Goal: Transaction & Acquisition: Obtain resource

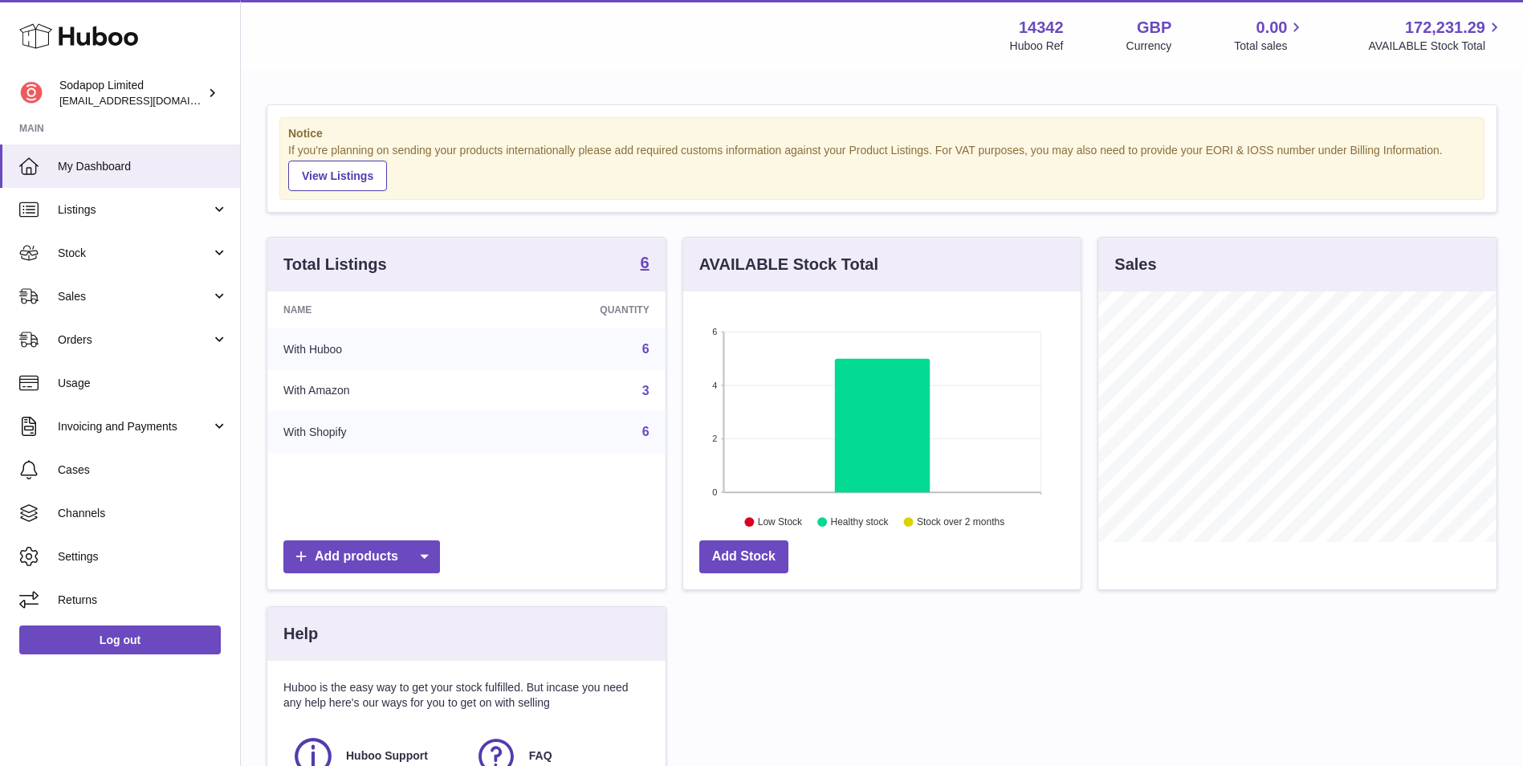
scroll to position [250, 397]
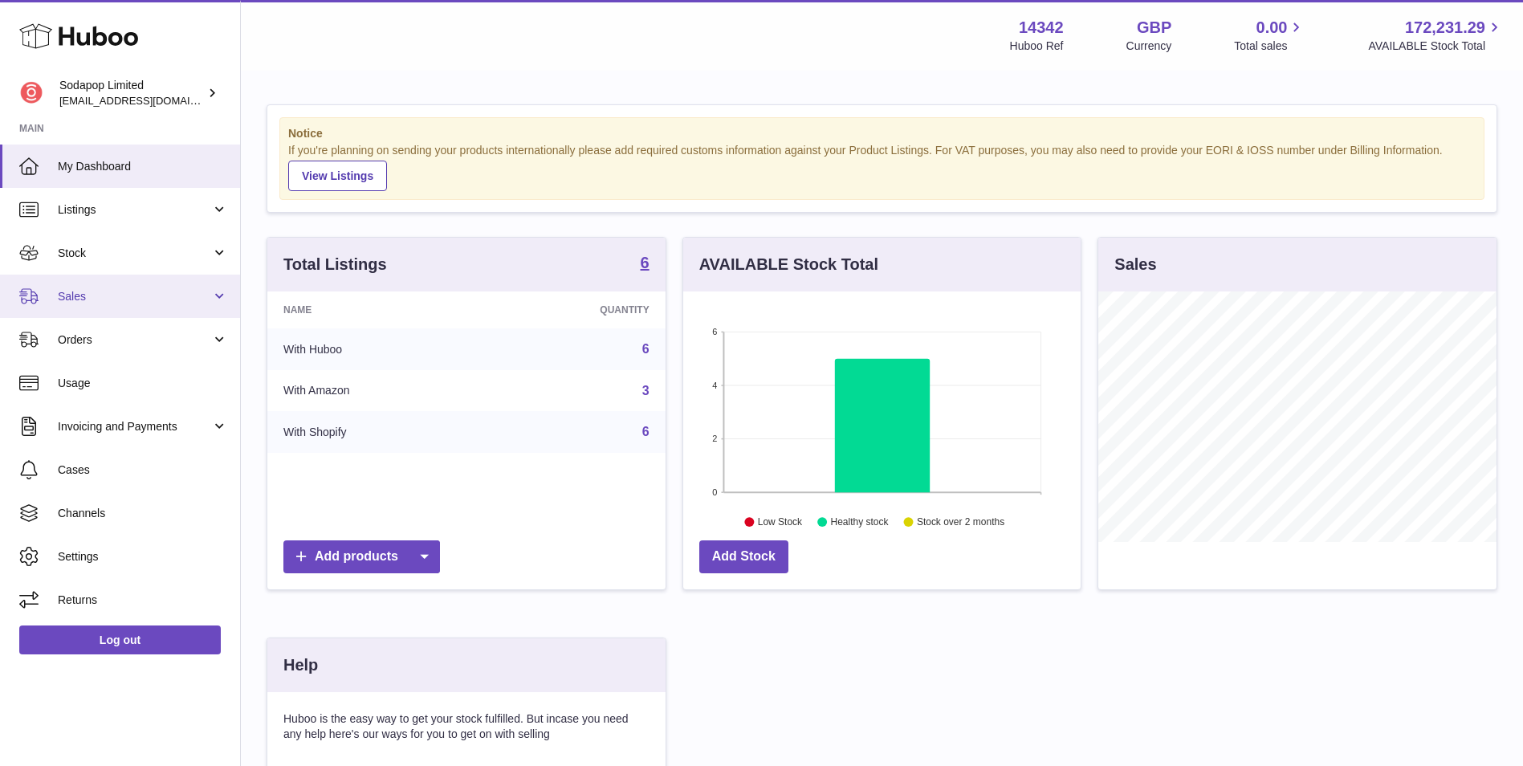
click at [152, 291] on span "Sales" at bounding box center [134, 296] width 153 height 15
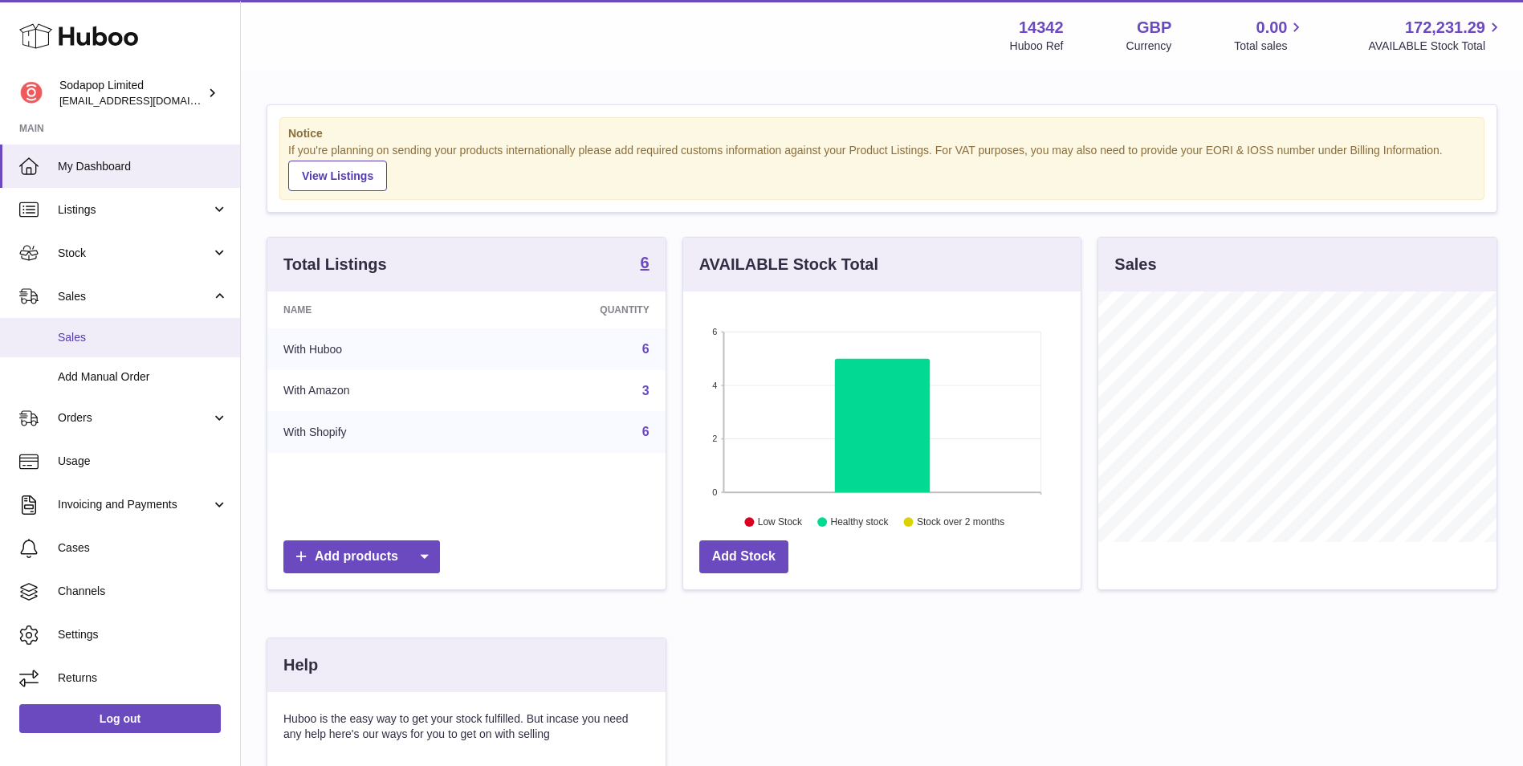
click at [145, 343] on span "Sales" at bounding box center [143, 337] width 170 height 15
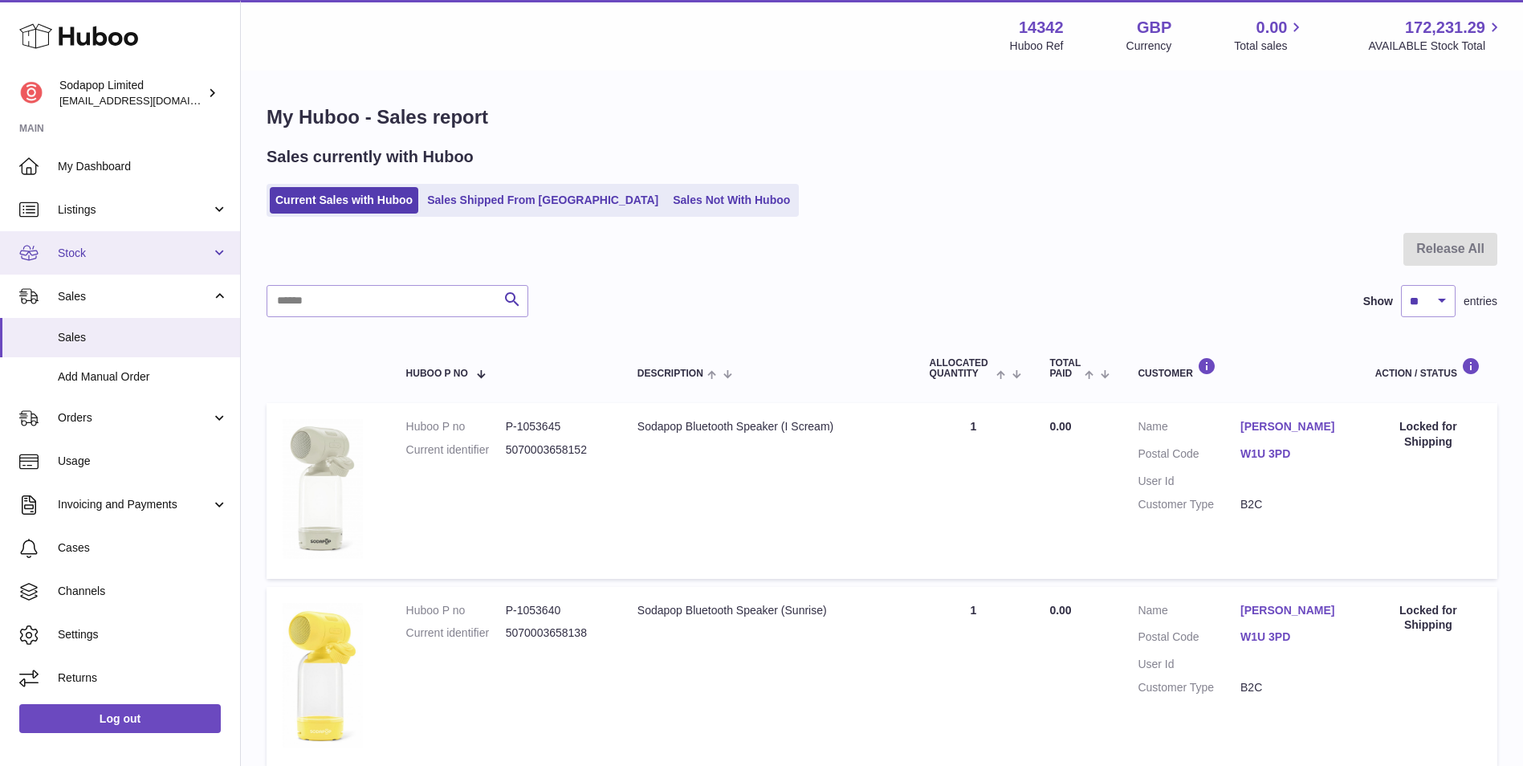
click at [129, 251] on span "Stock" at bounding box center [134, 253] width 153 height 15
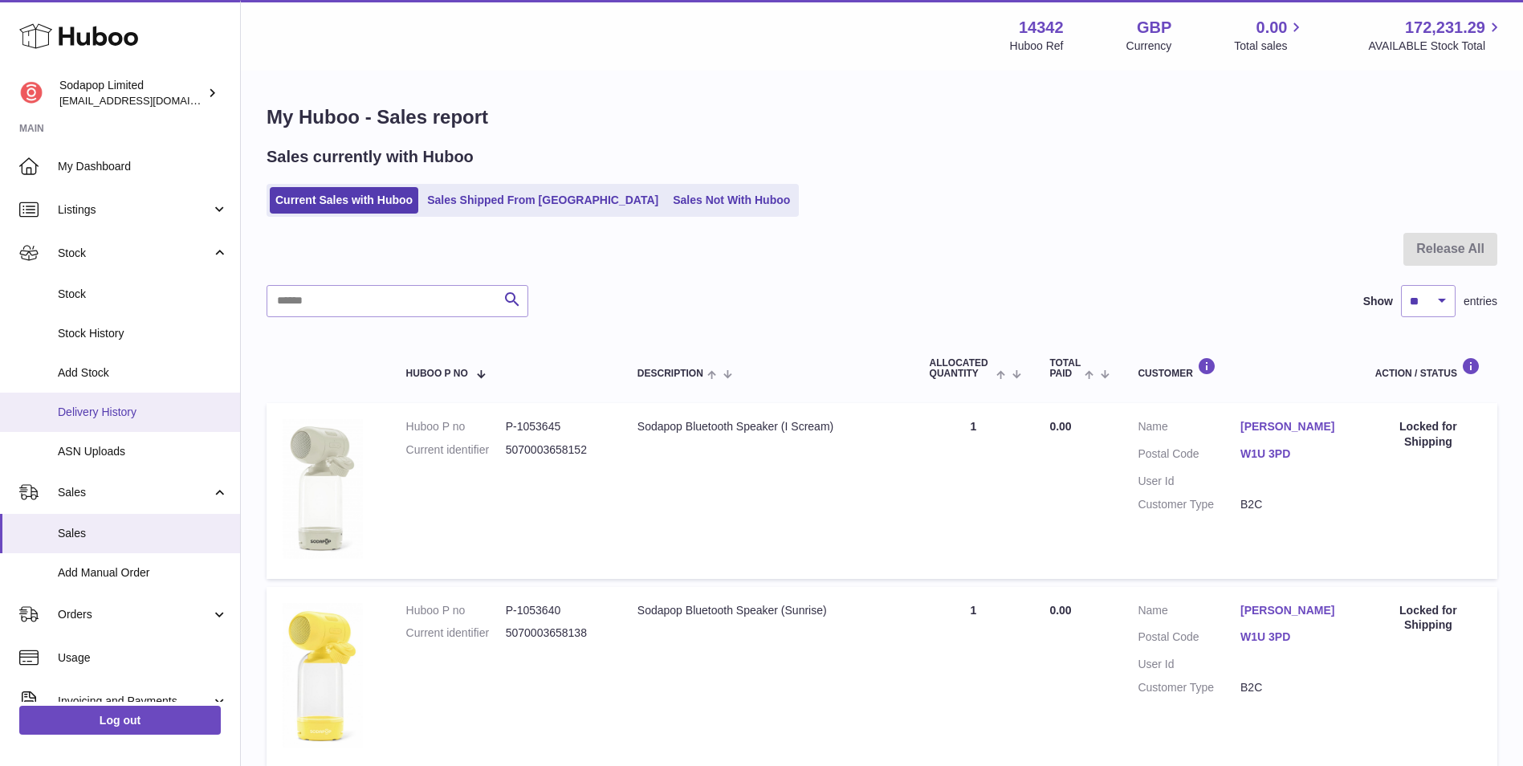
click at [139, 405] on span "Delivery History" at bounding box center [143, 412] width 170 height 15
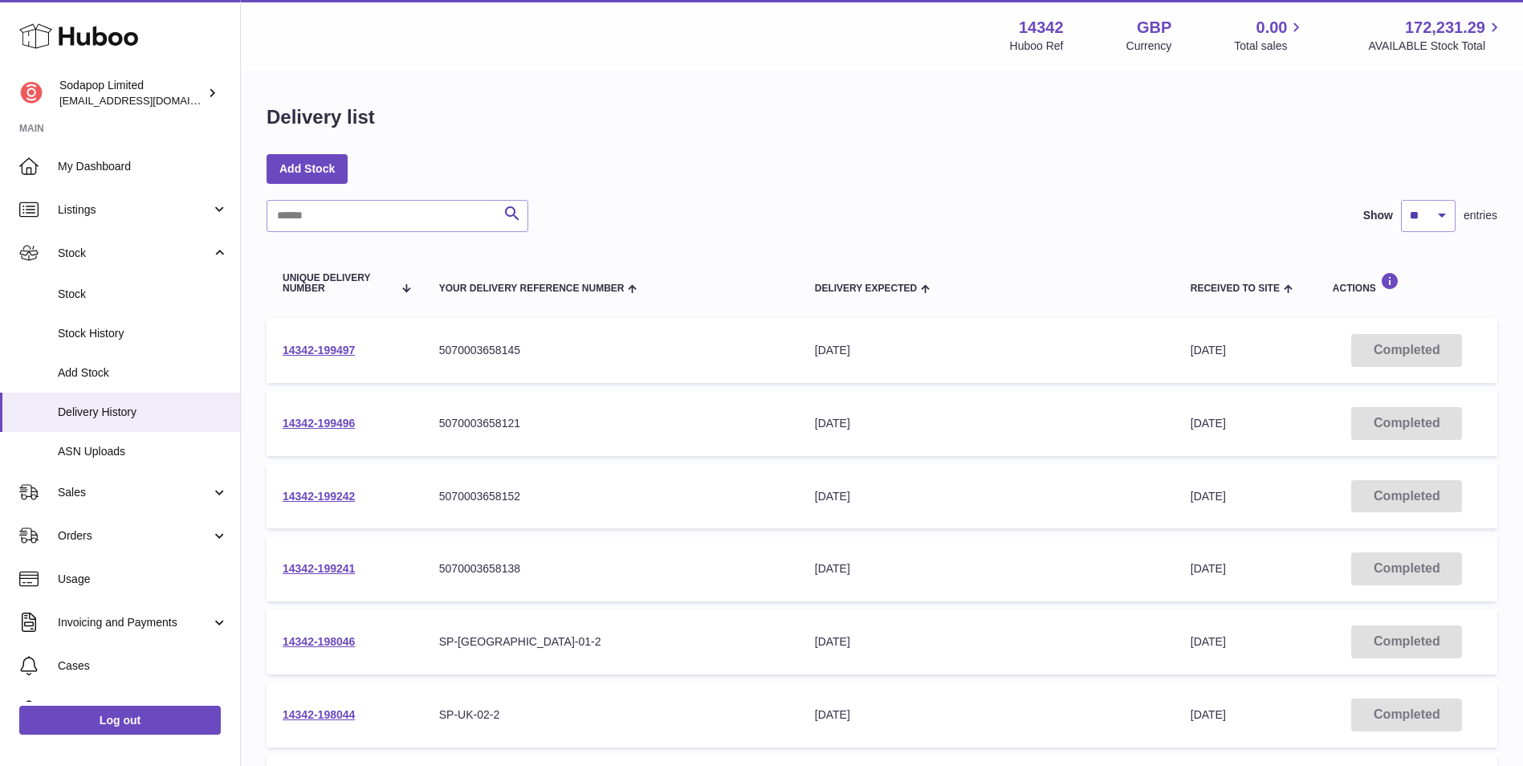
click at [304, 341] on td "14342-199497" at bounding box center [345, 350] width 157 height 65
click at [309, 354] on link "14342-199497" at bounding box center [319, 350] width 72 height 13
click at [124, 499] on span "Sales" at bounding box center [134, 492] width 153 height 15
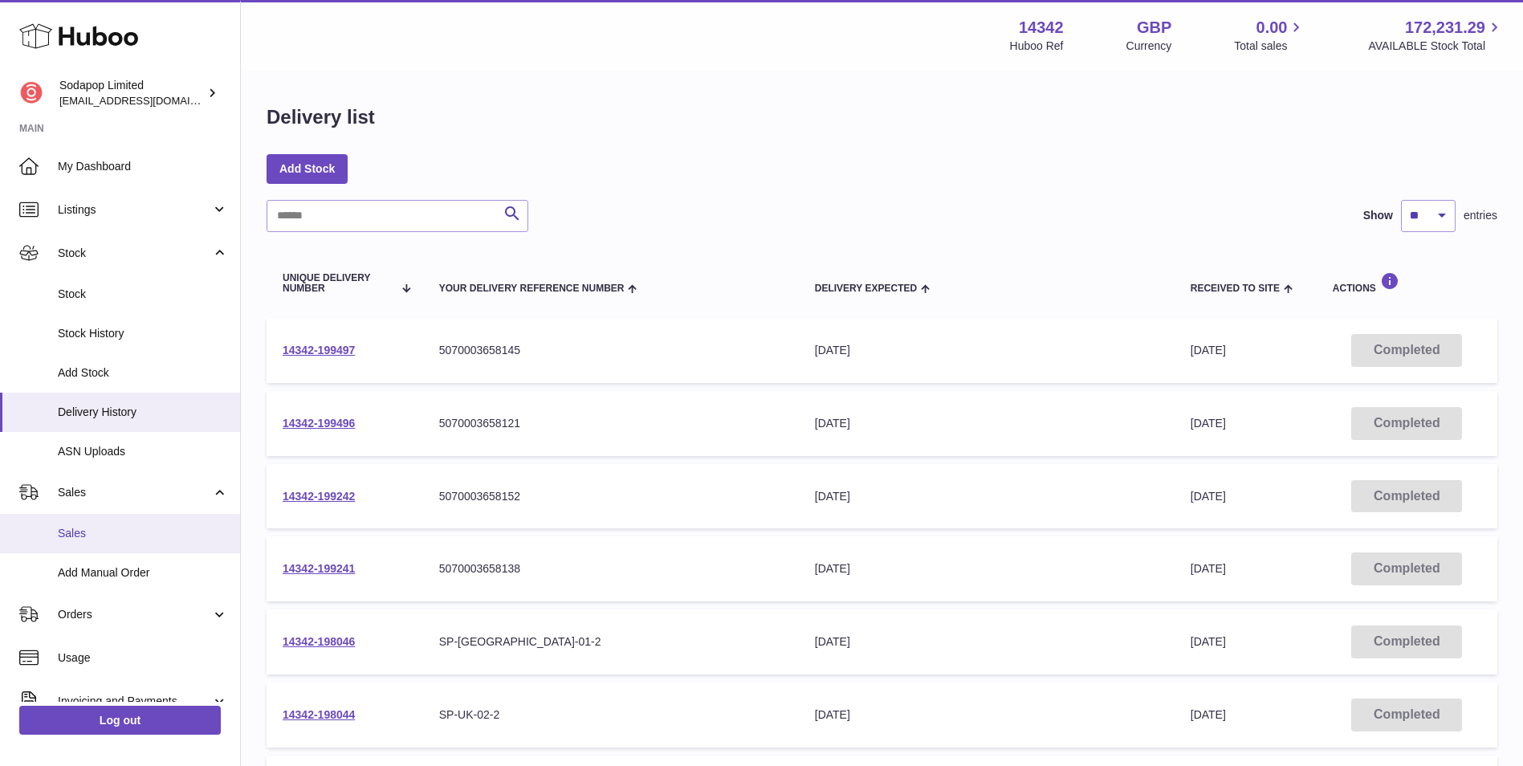
click at [128, 535] on span "Sales" at bounding box center [143, 533] width 170 height 15
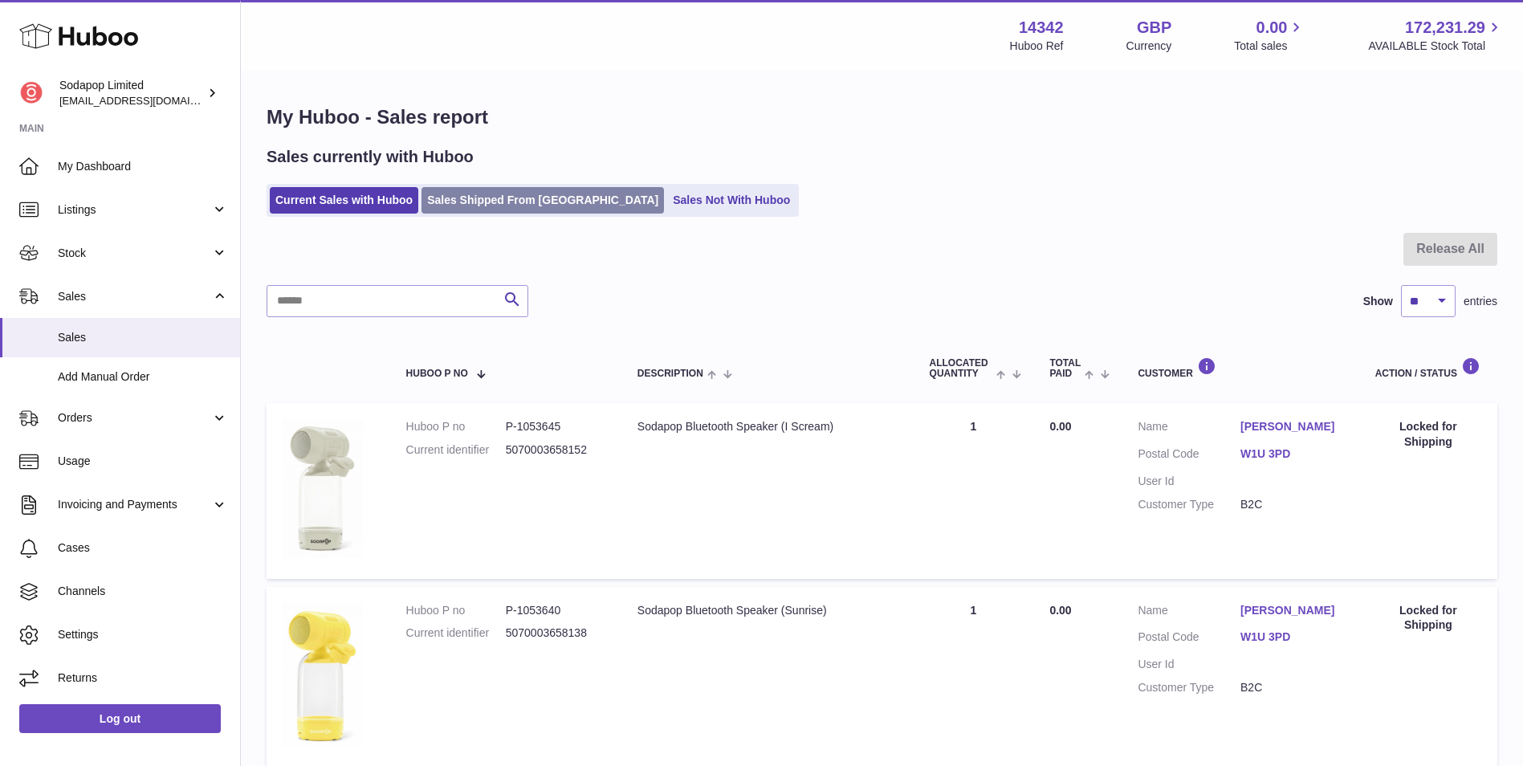
click at [534, 204] on link "Sales Shipped From Huboo" at bounding box center [542, 200] width 242 height 26
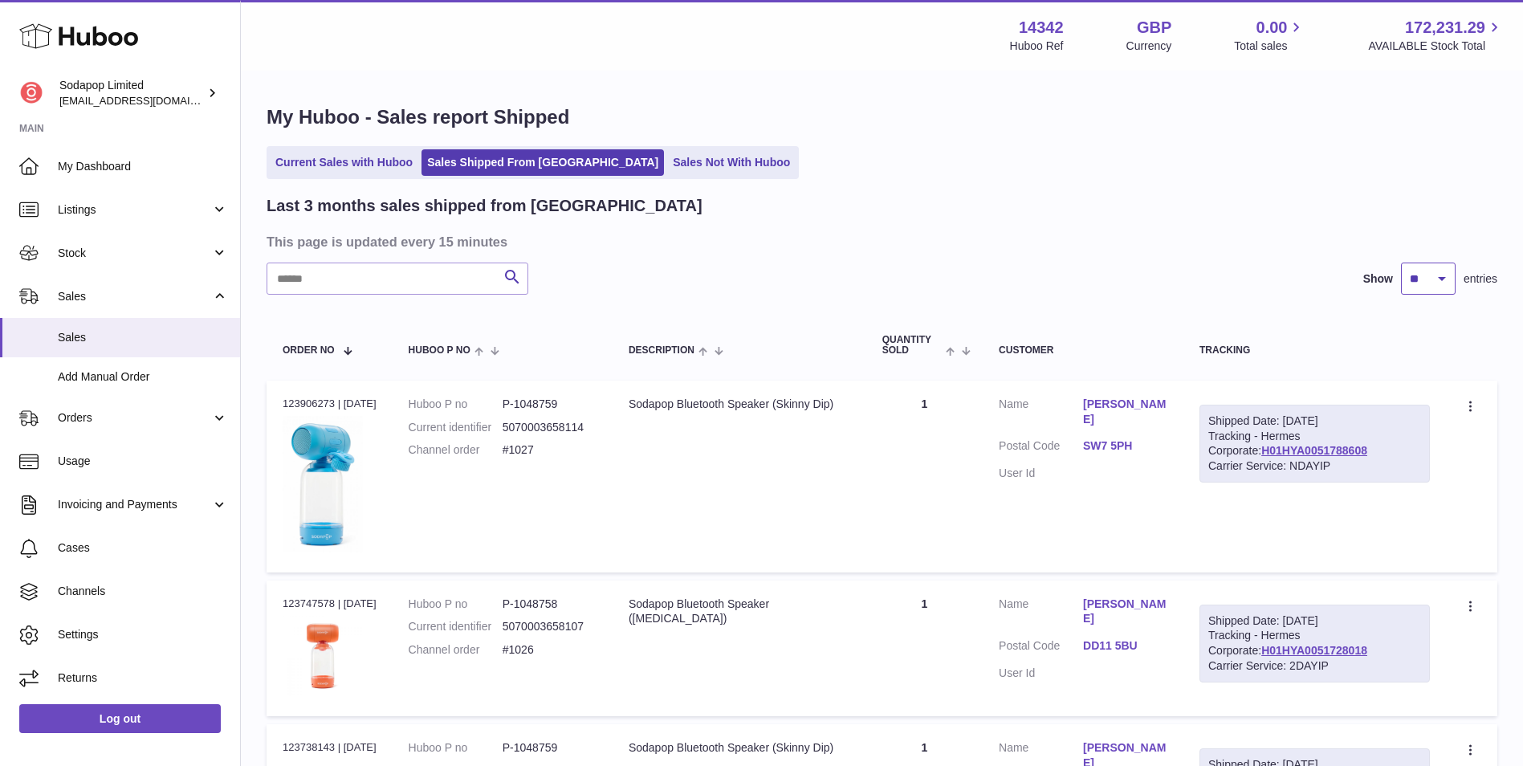
click at [1420, 283] on select "** ** **" at bounding box center [1428, 279] width 55 height 32
select select "**"
click at [1401, 263] on select "** ** **" at bounding box center [1428, 279] width 55 height 32
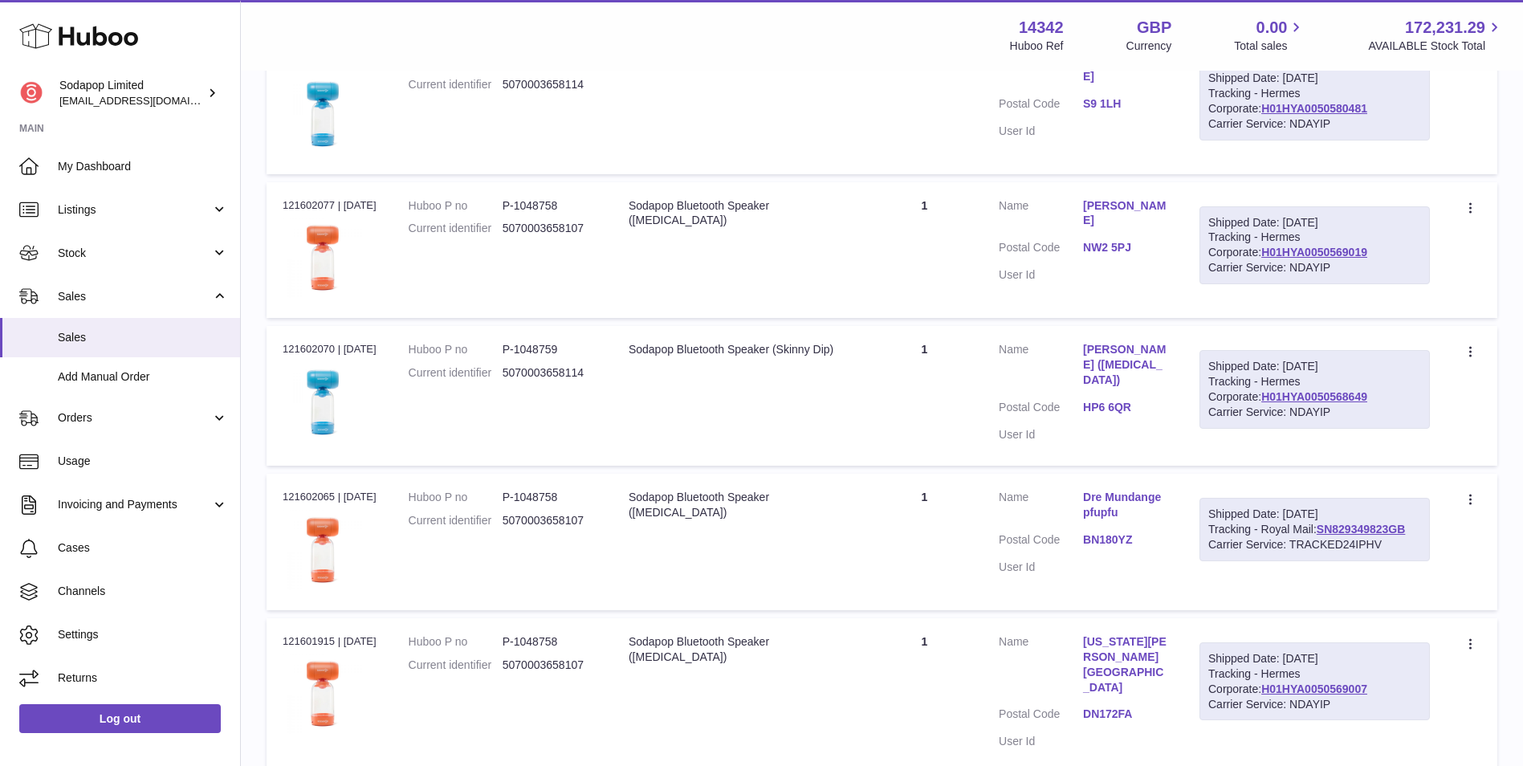
scroll to position [7011, 0]
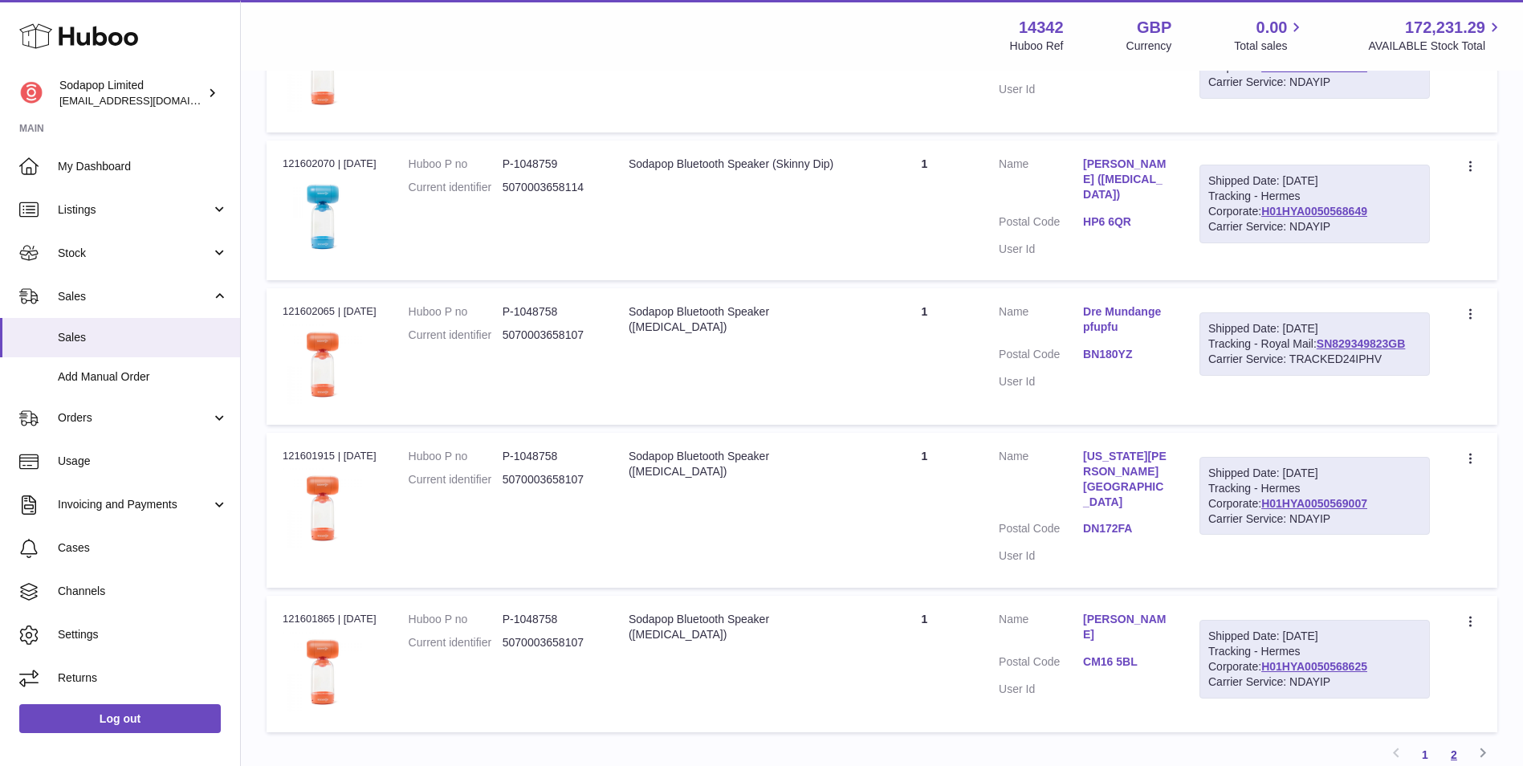
click at [1462, 740] on link "2" at bounding box center [1453, 754] width 29 height 29
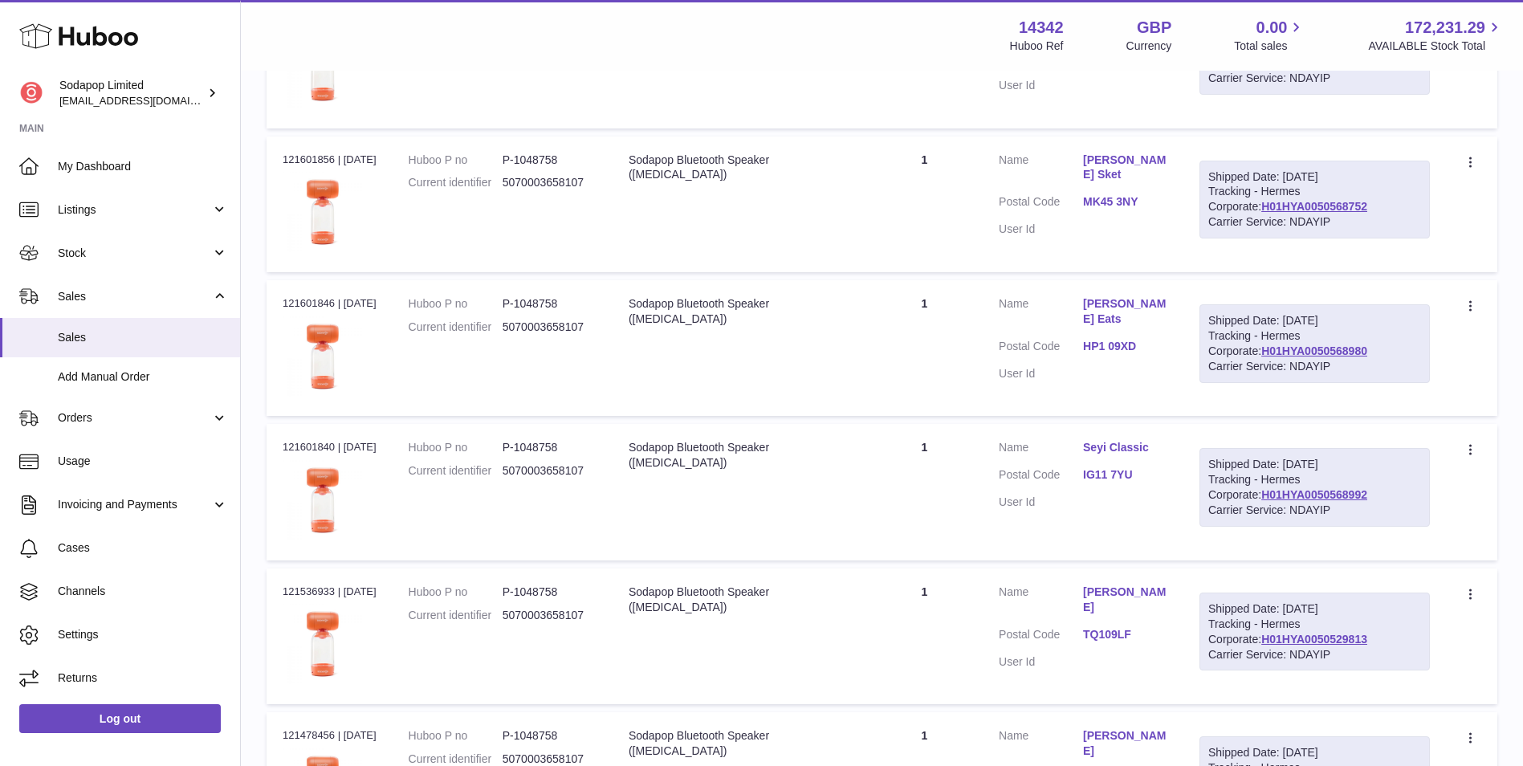
scroll to position [1009, 0]
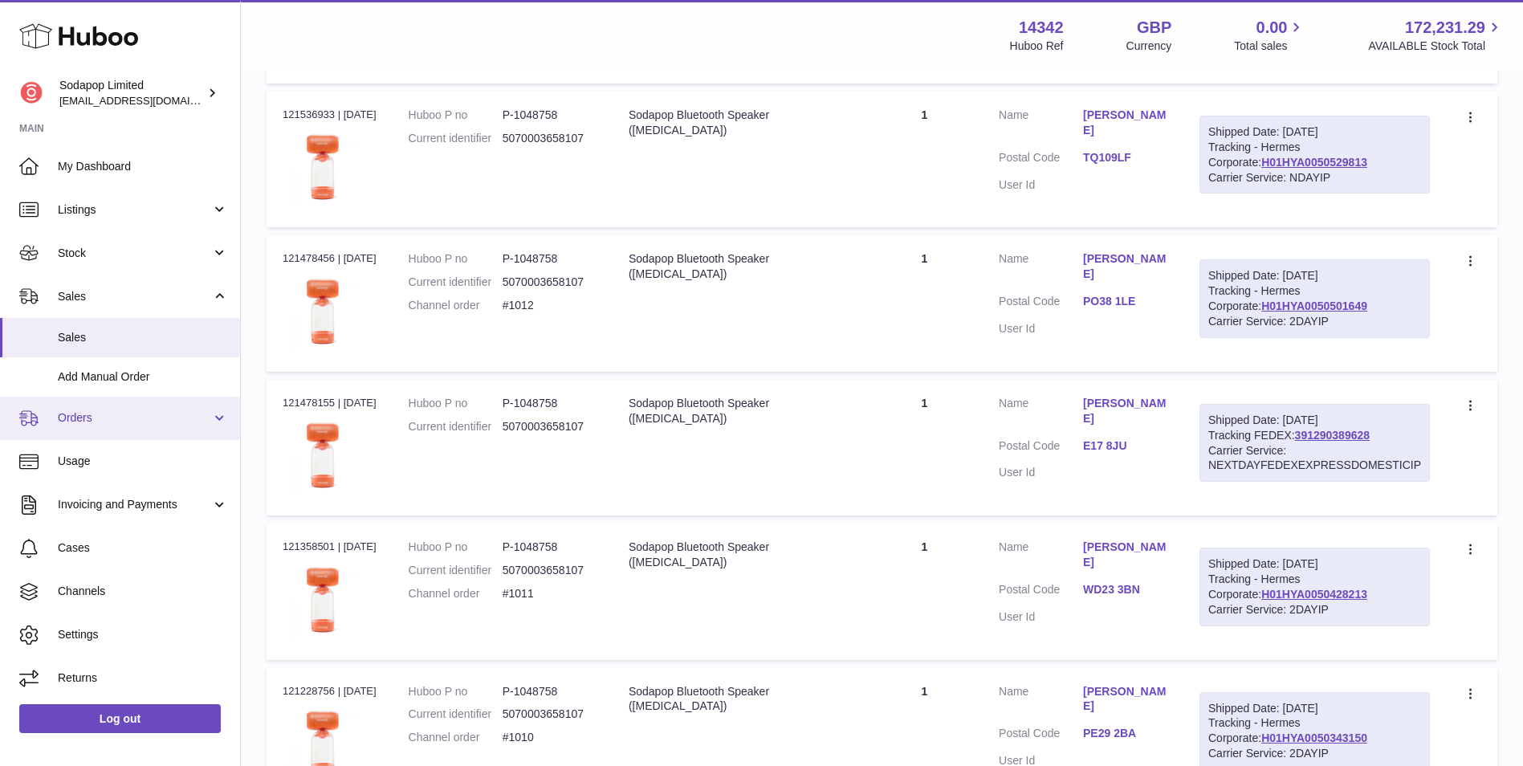
click at [157, 417] on span "Orders" at bounding box center [134, 417] width 153 height 15
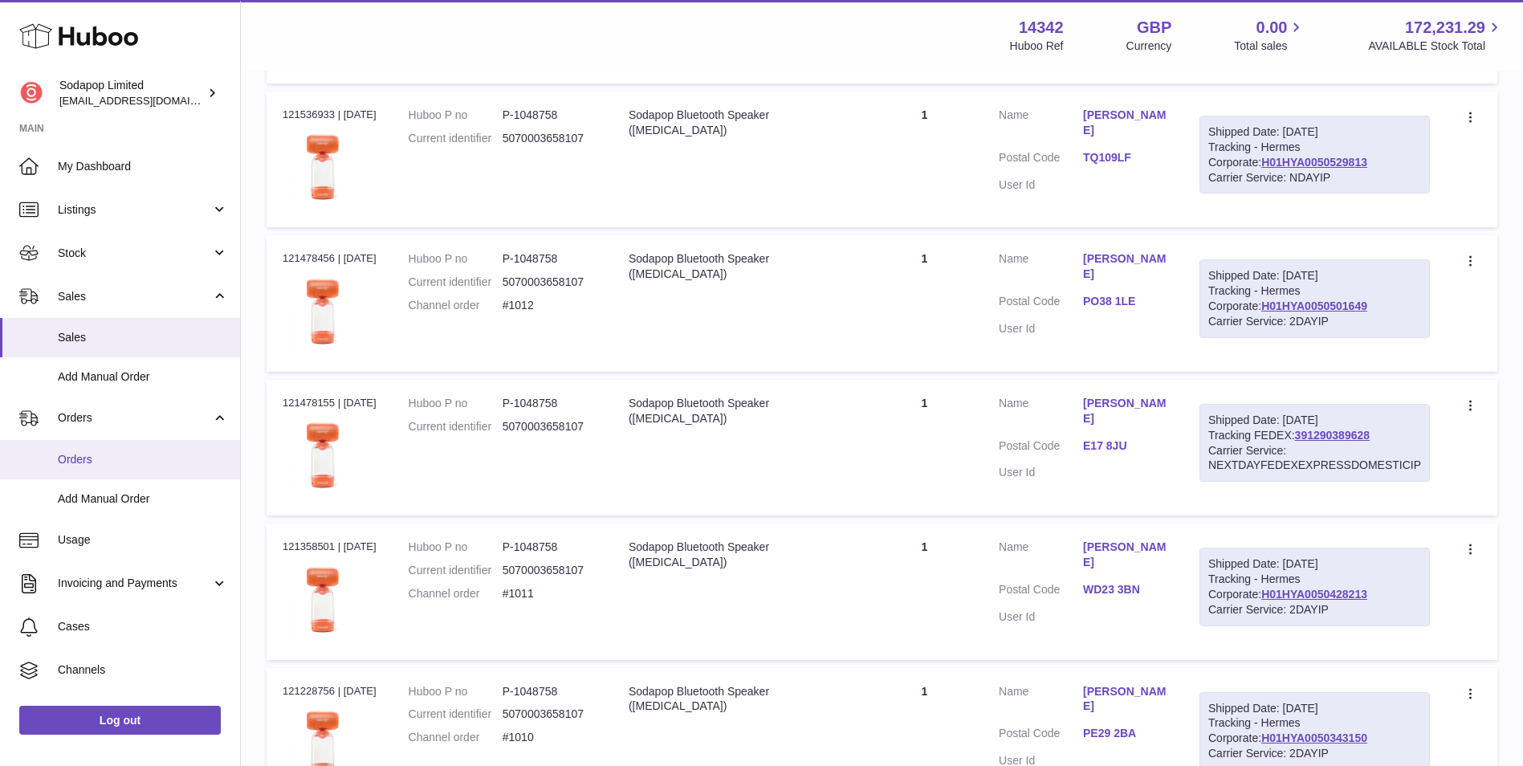
click at [151, 448] on link "Orders" at bounding box center [120, 459] width 240 height 39
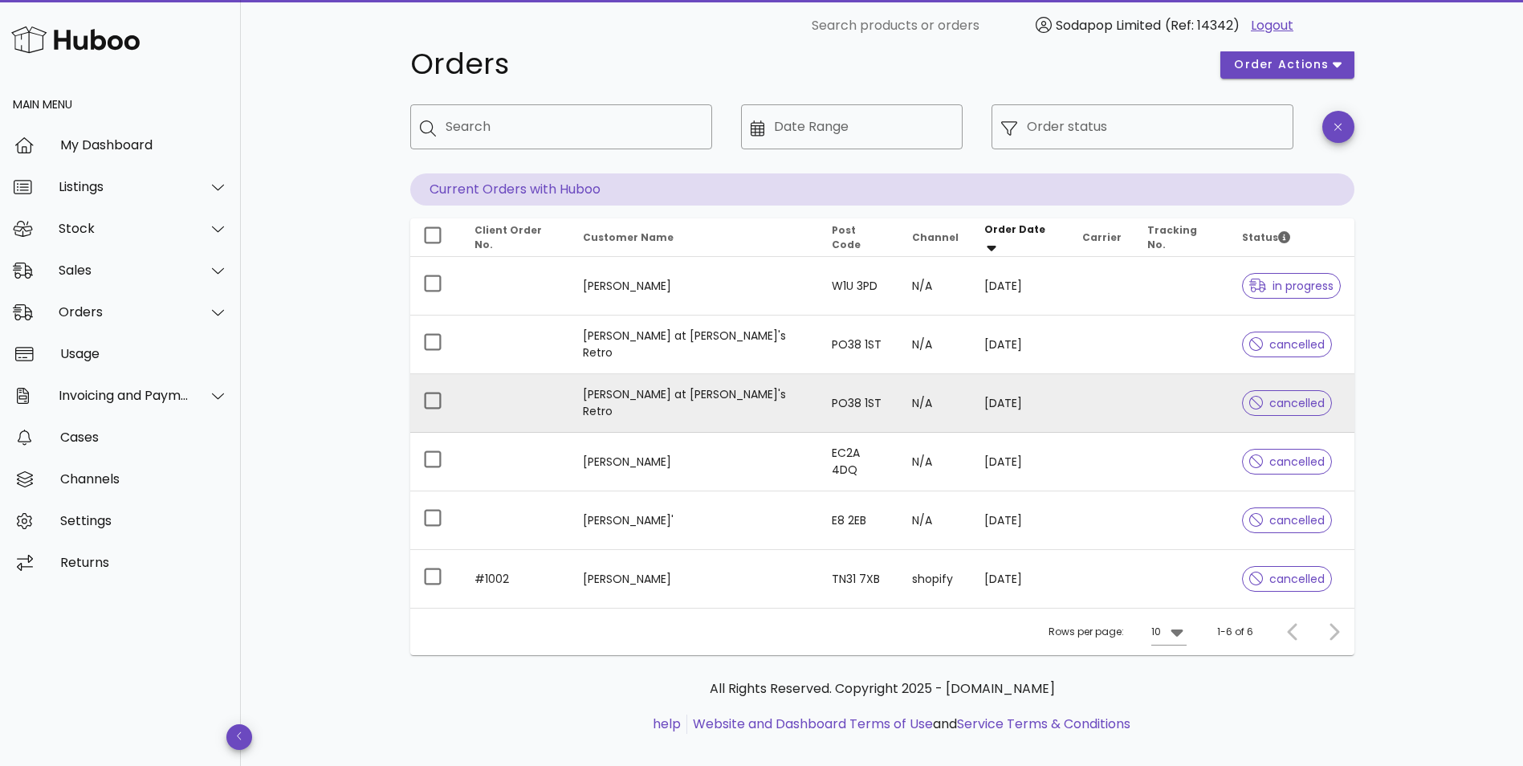
scroll to position [56, 0]
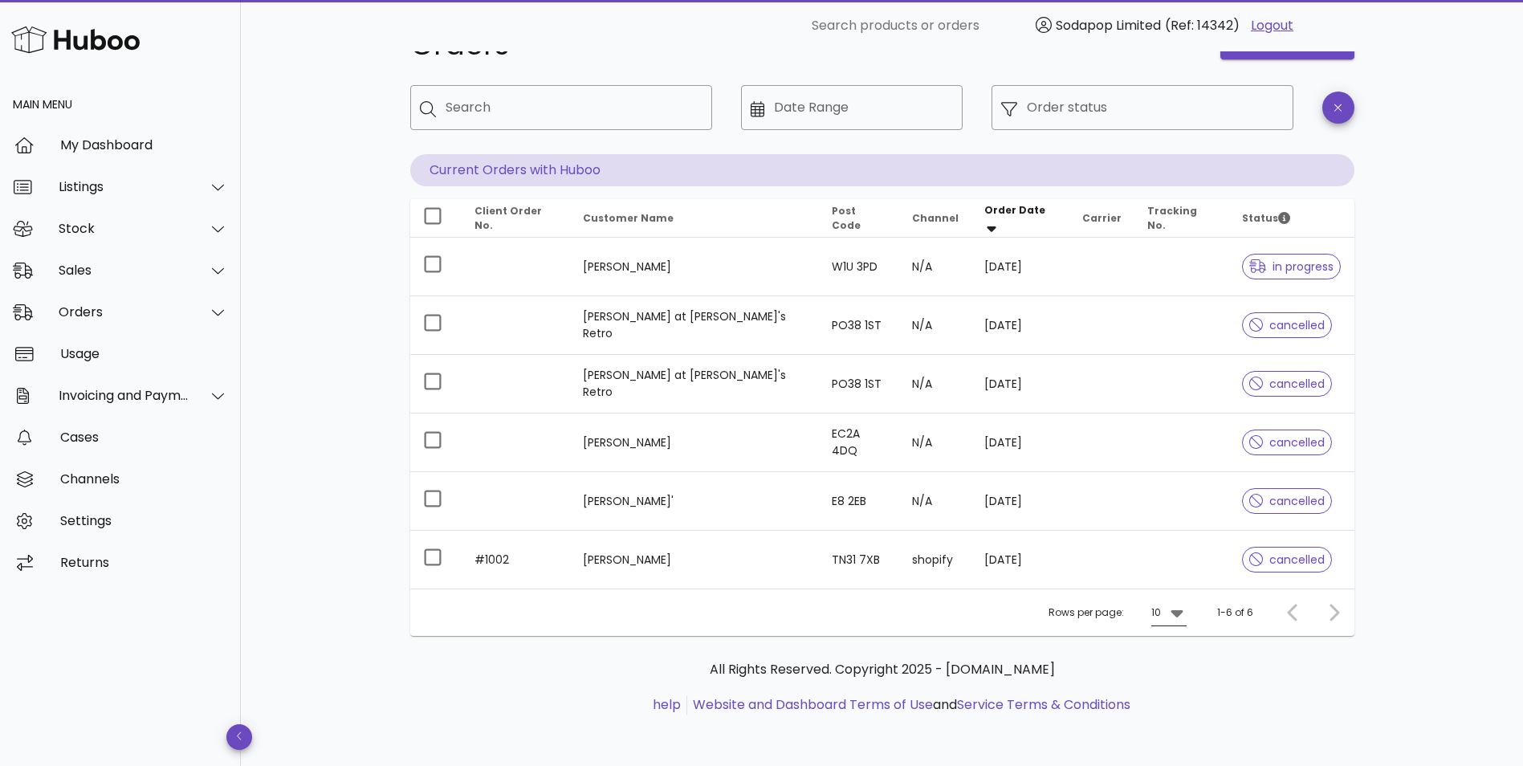
click at [1184, 606] on icon at bounding box center [1176, 612] width 19 height 19
click at [1177, 696] on div "50" at bounding box center [1173, 701] width 16 height 15
click at [116, 148] on div "My Dashboard" at bounding box center [144, 144] width 168 height 15
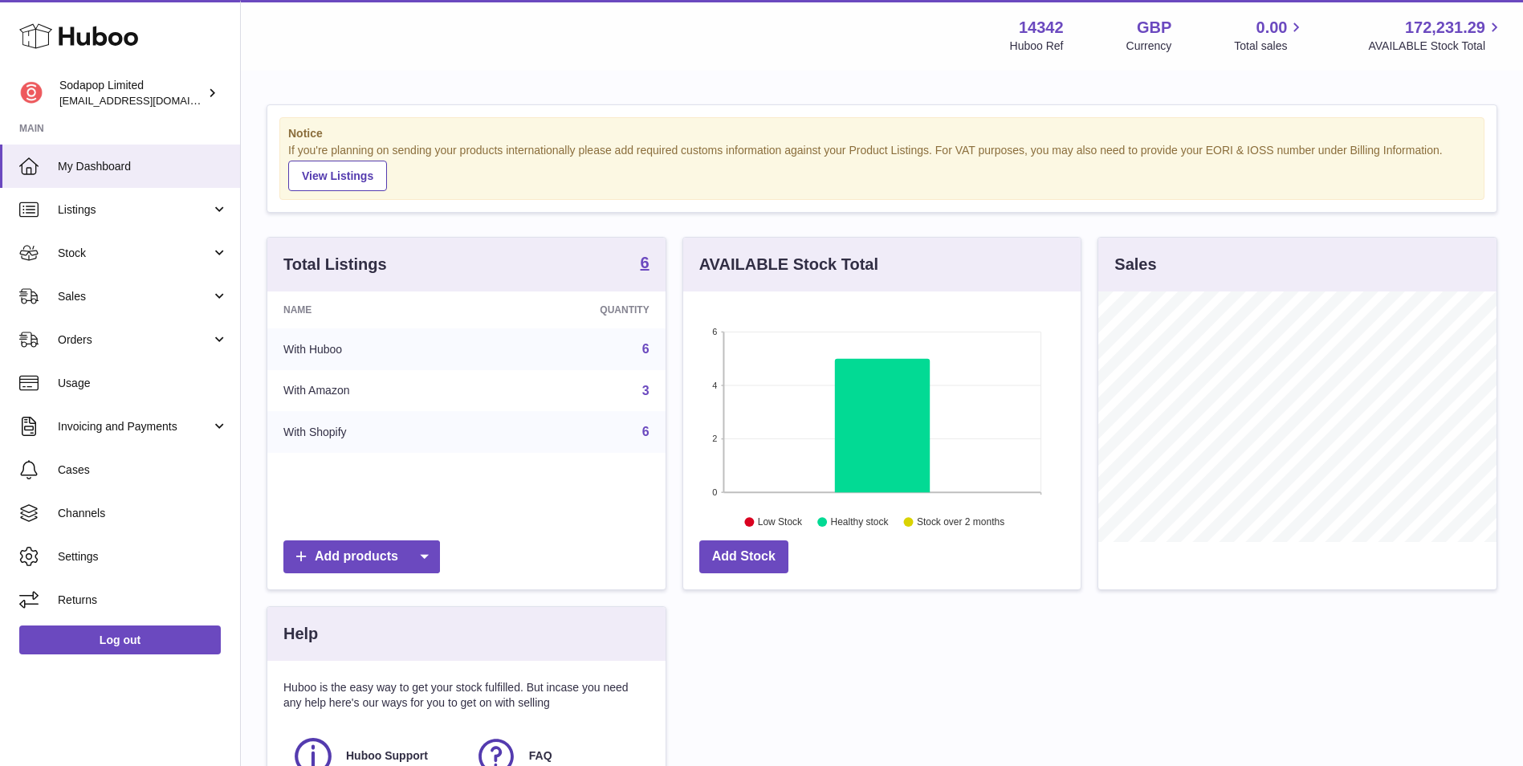
scroll to position [250, 397]
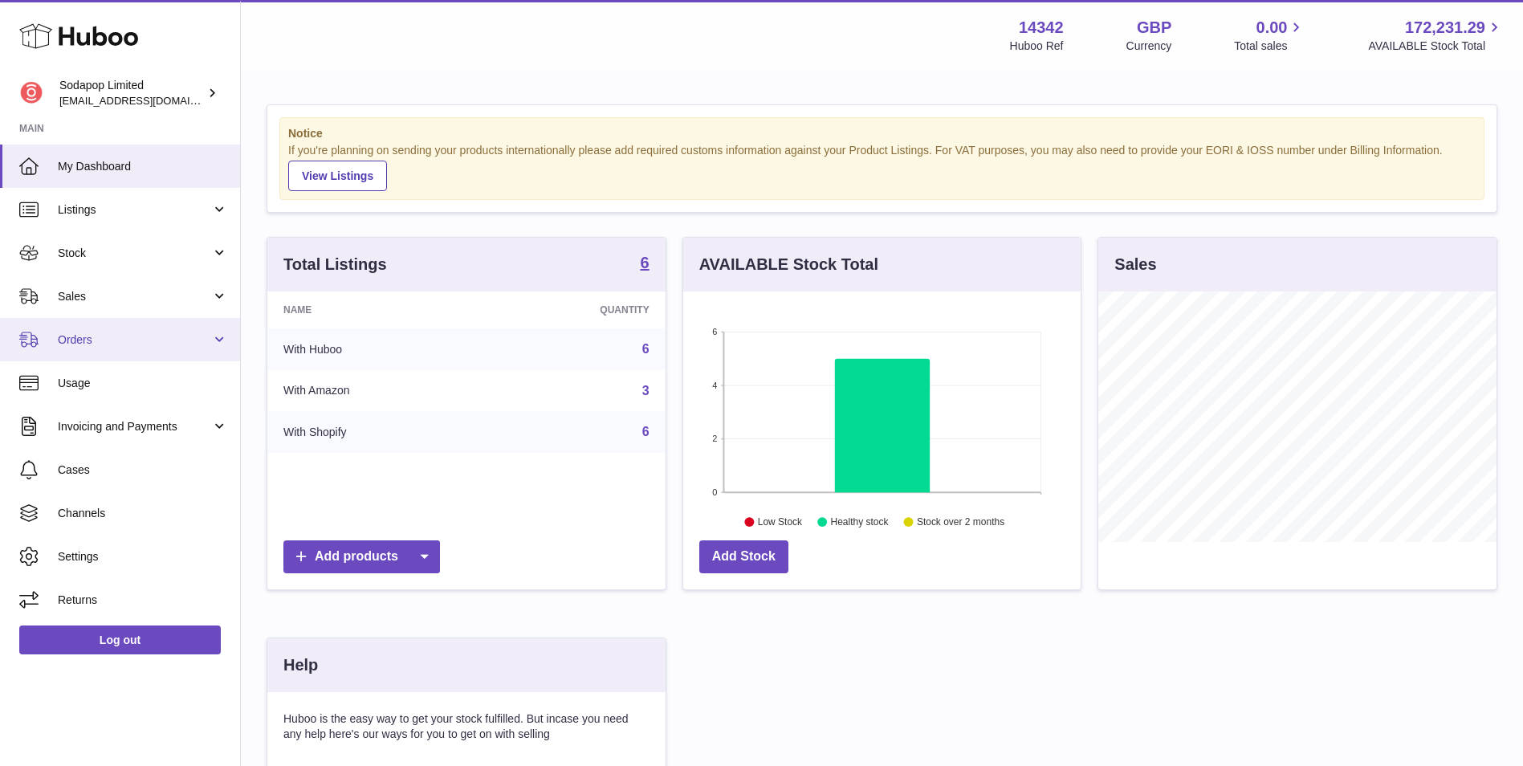
click at [106, 342] on span "Orders" at bounding box center [134, 339] width 153 height 15
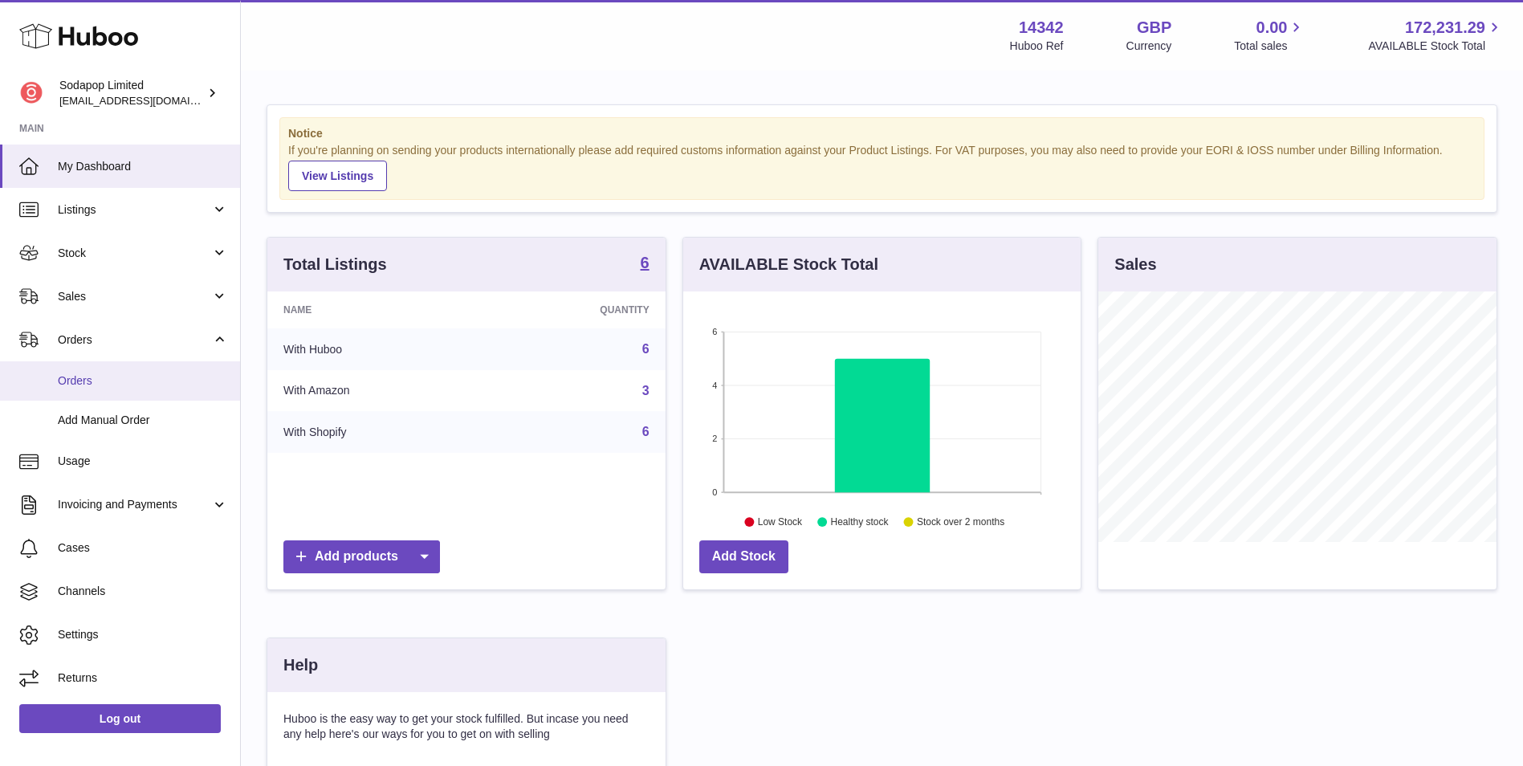
click at [105, 371] on link "Orders" at bounding box center [120, 380] width 240 height 39
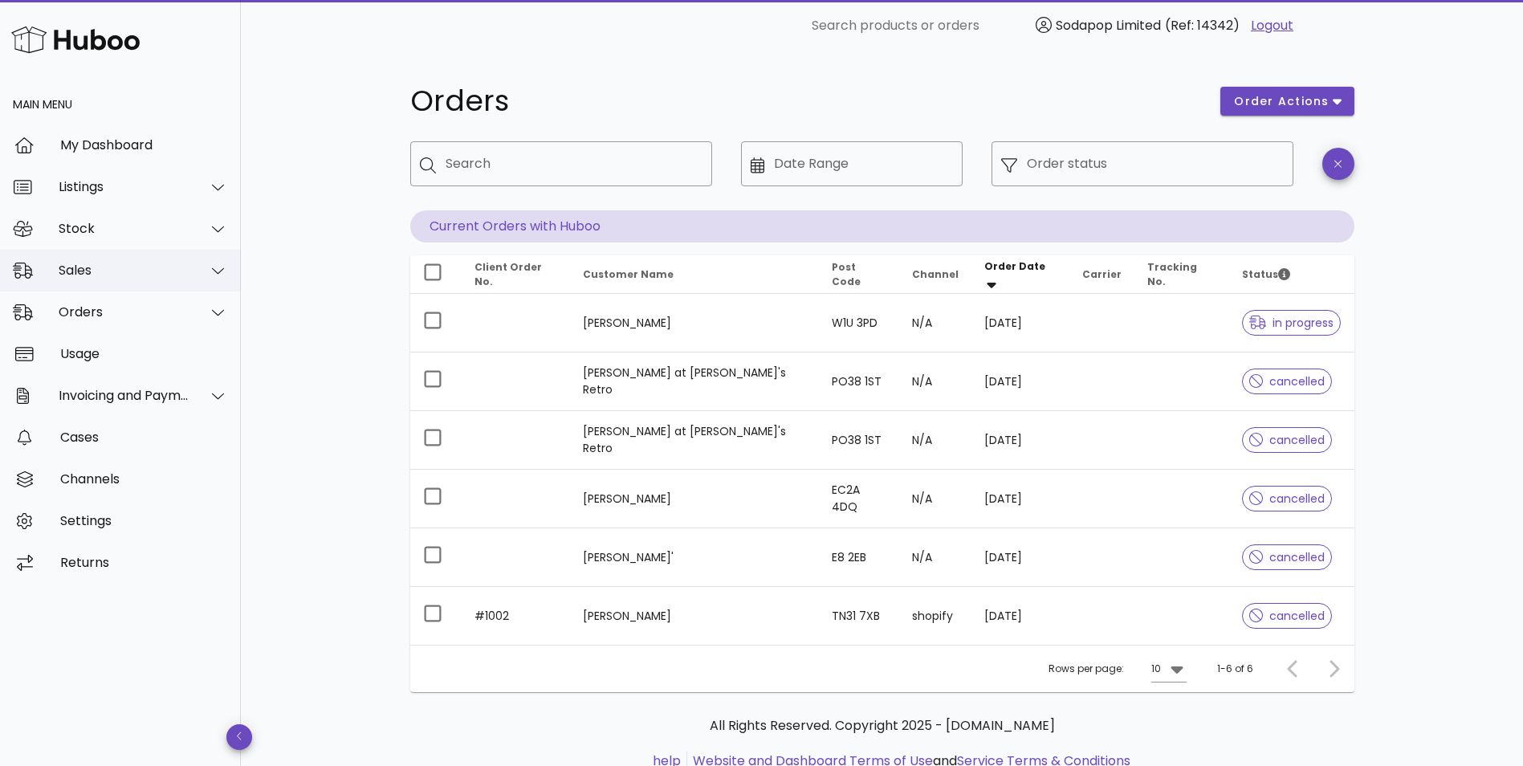
click at [140, 254] on div "Sales" at bounding box center [120, 271] width 241 height 42
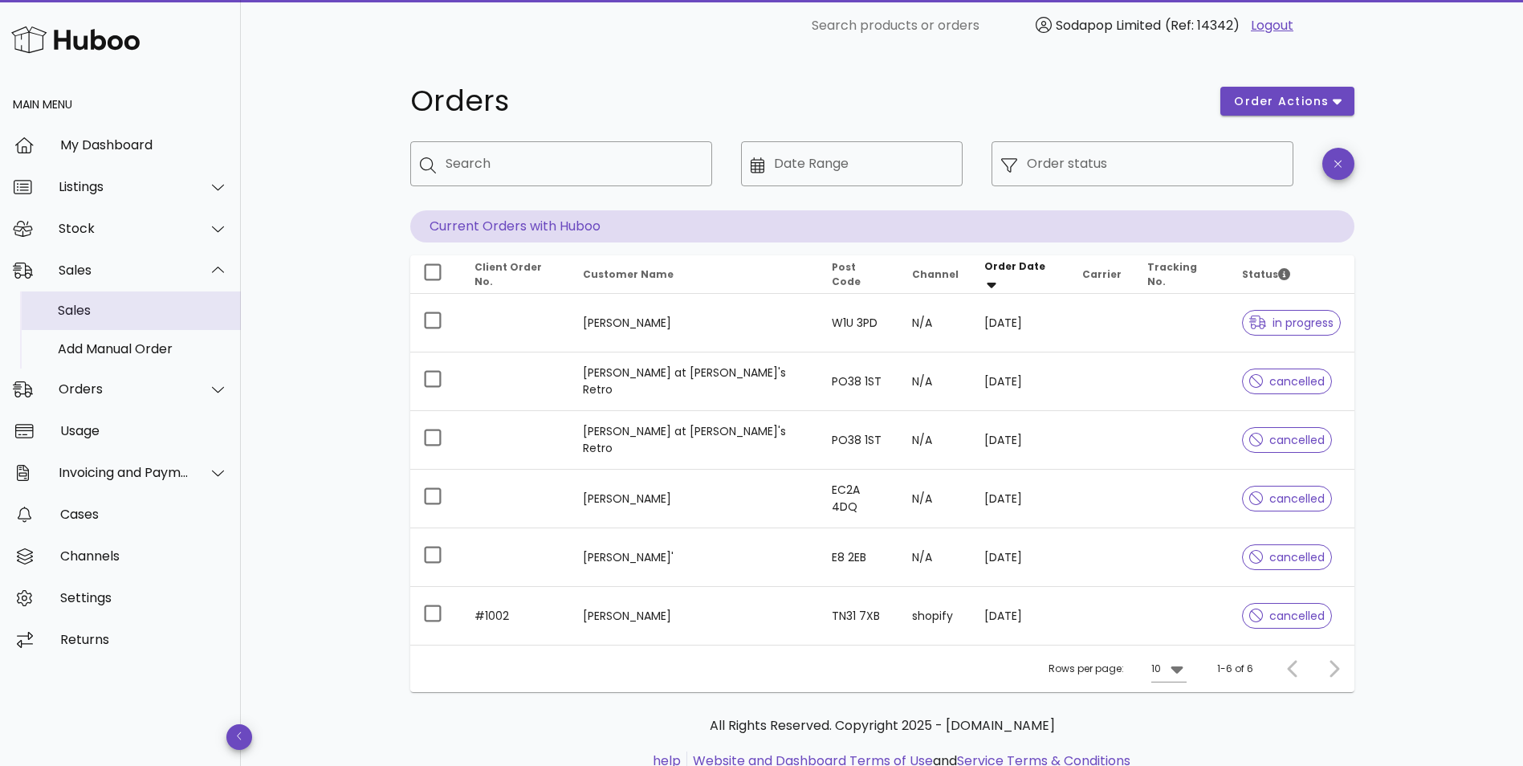
click at [137, 320] on div "Sales" at bounding box center [143, 310] width 170 height 35
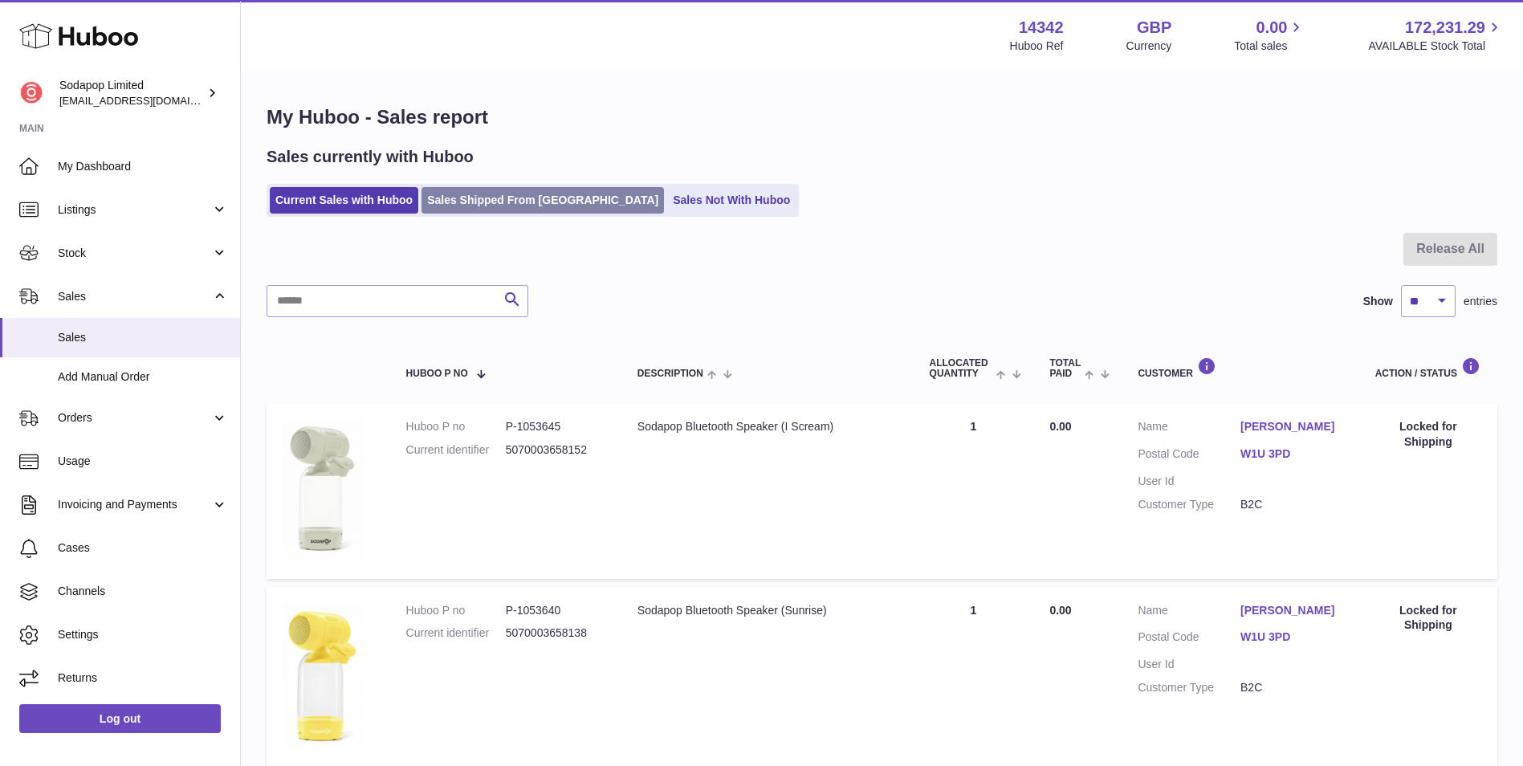
click at [523, 206] on link "Sales Shipped From [GEOGRAPHIC_DATA]" at bounding box center [542, 200] width 242 height 26
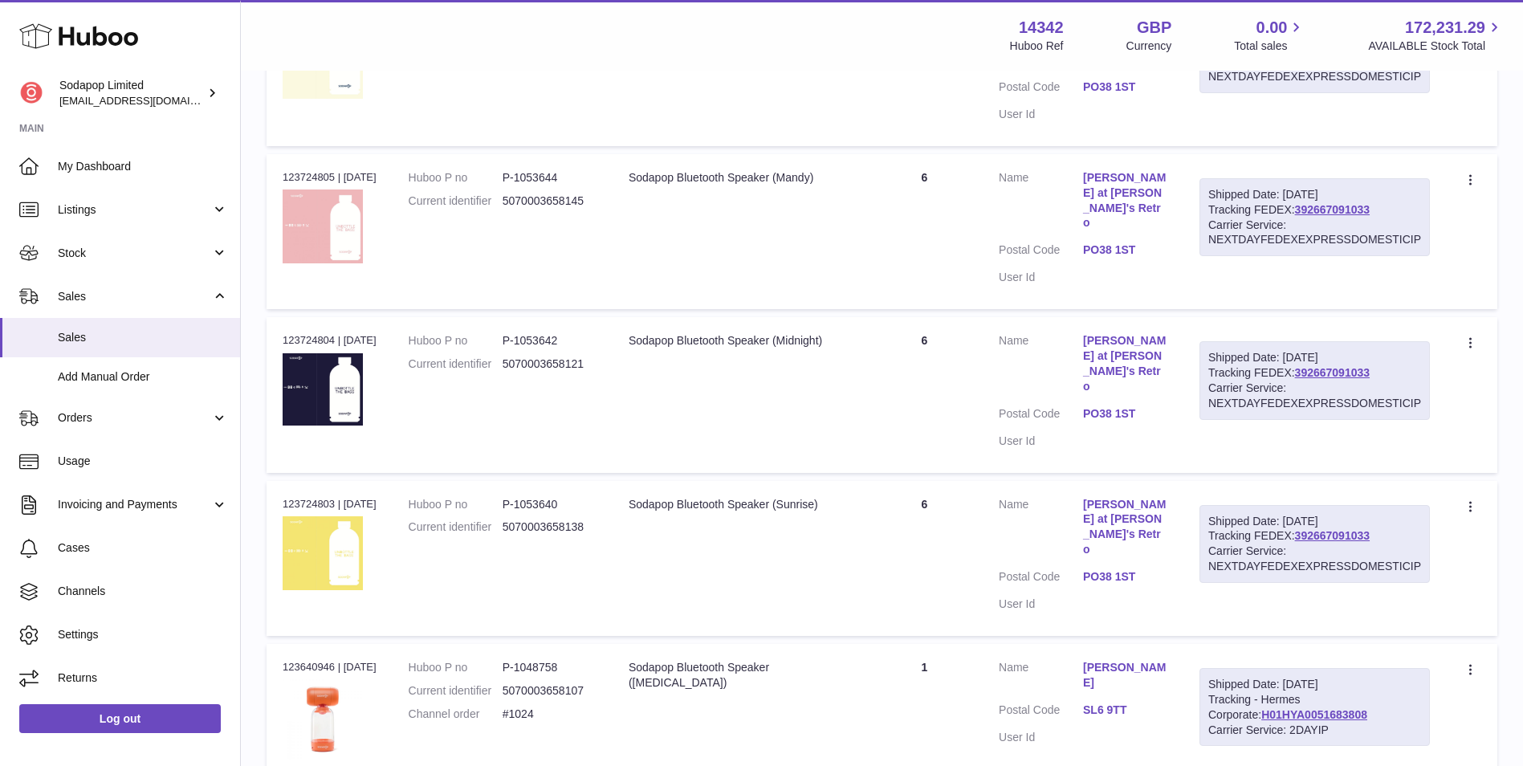
scroll to position [311, 0]
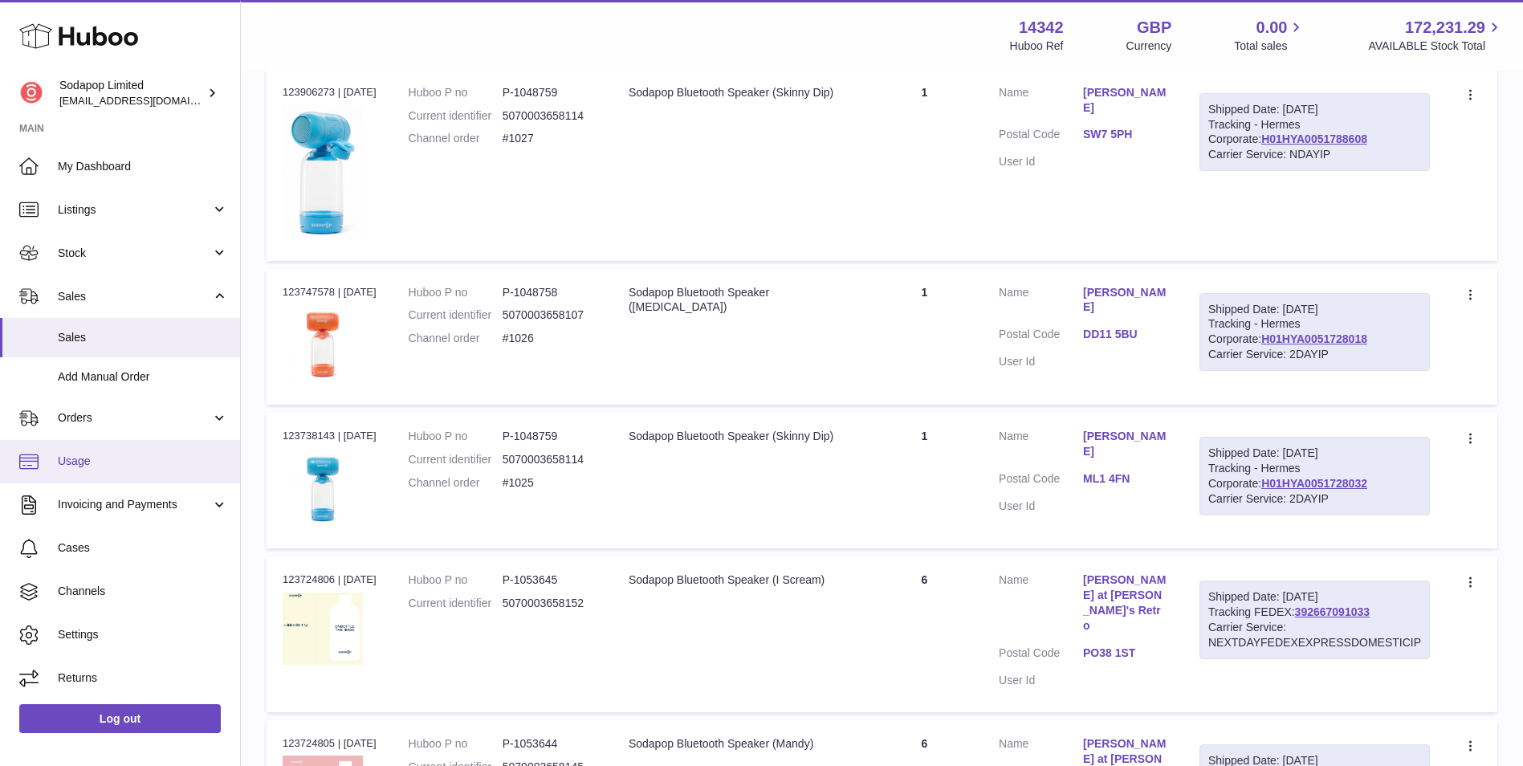
click at [102, 453] on link "Usage" at bounding box center [120, 461] width 240 height 43
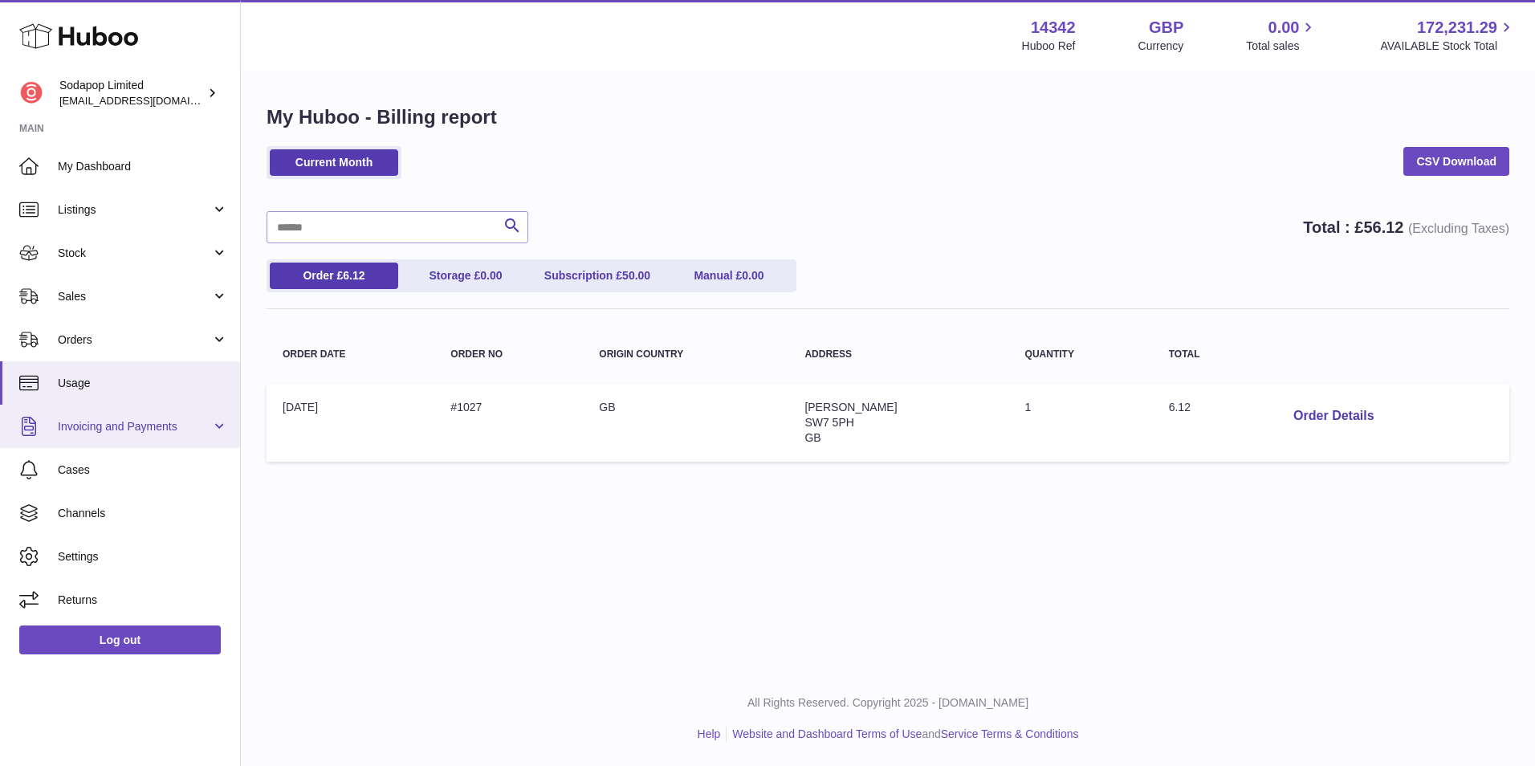
click at [169, 413] on link "Invoicing and Payments" at bounding box center [120, 426] width 240 height 43
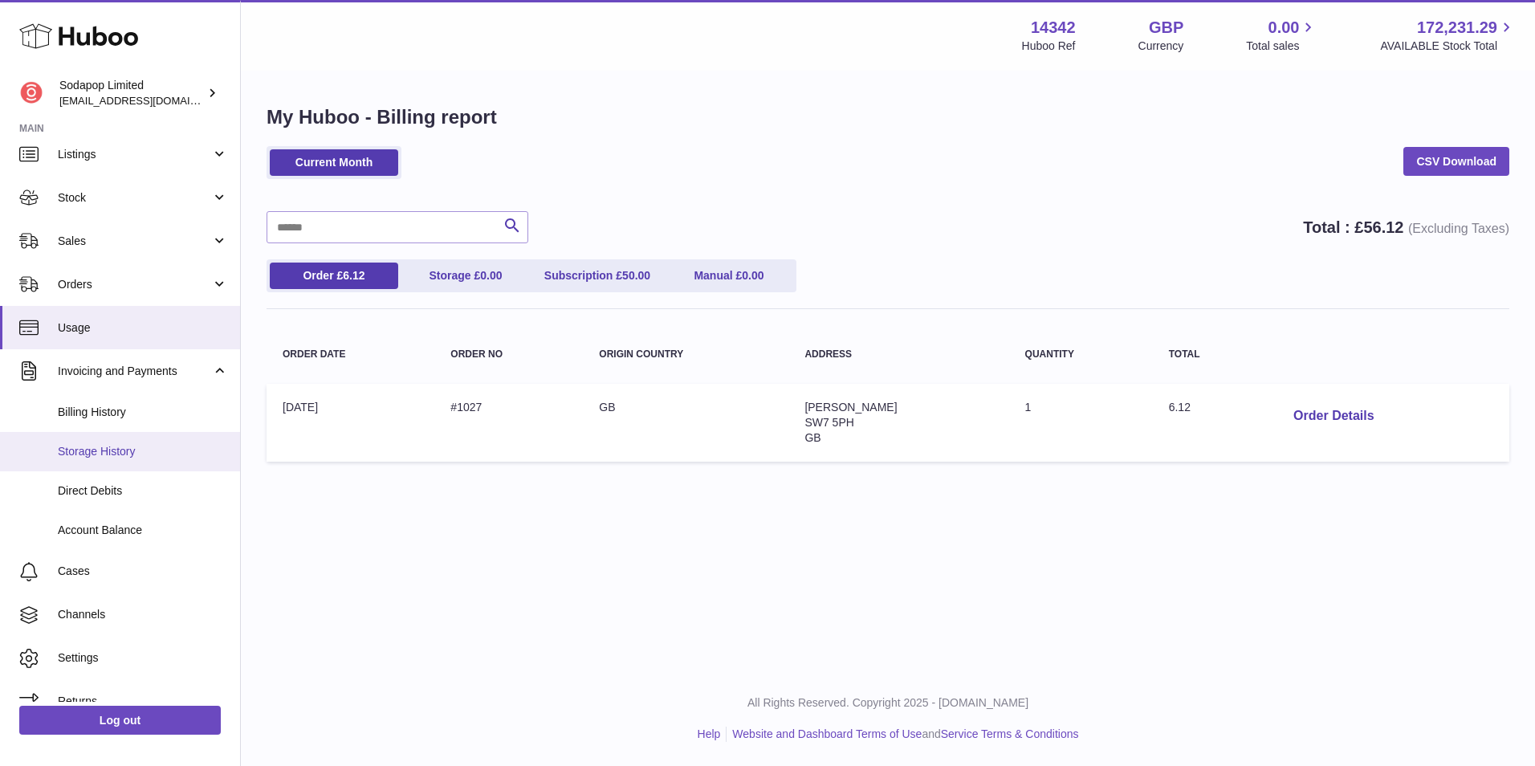
scroll to position [77, 0]
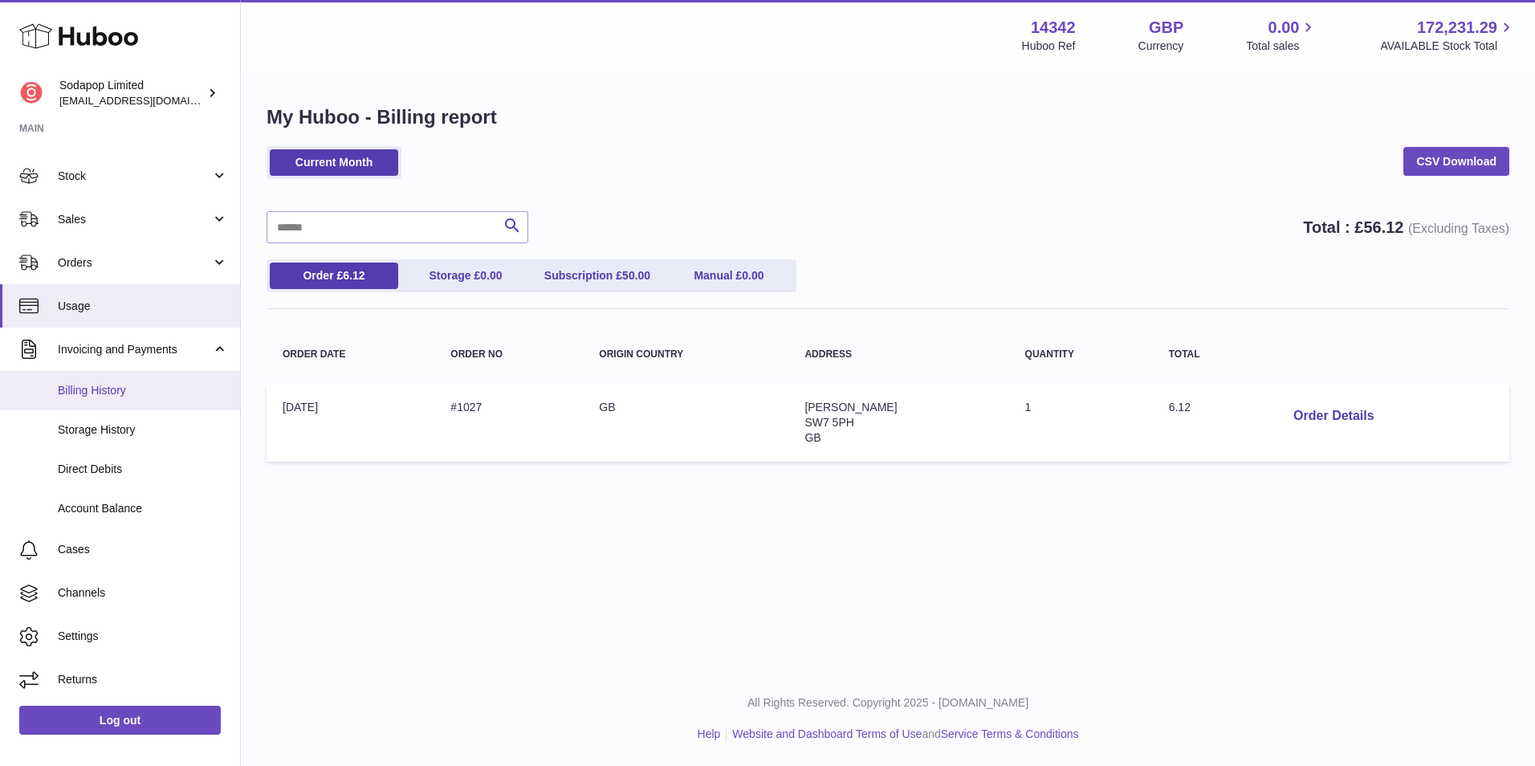
click at [172, 388] on span "Billing History" at bounding box center [143, 390] width 170 height 15
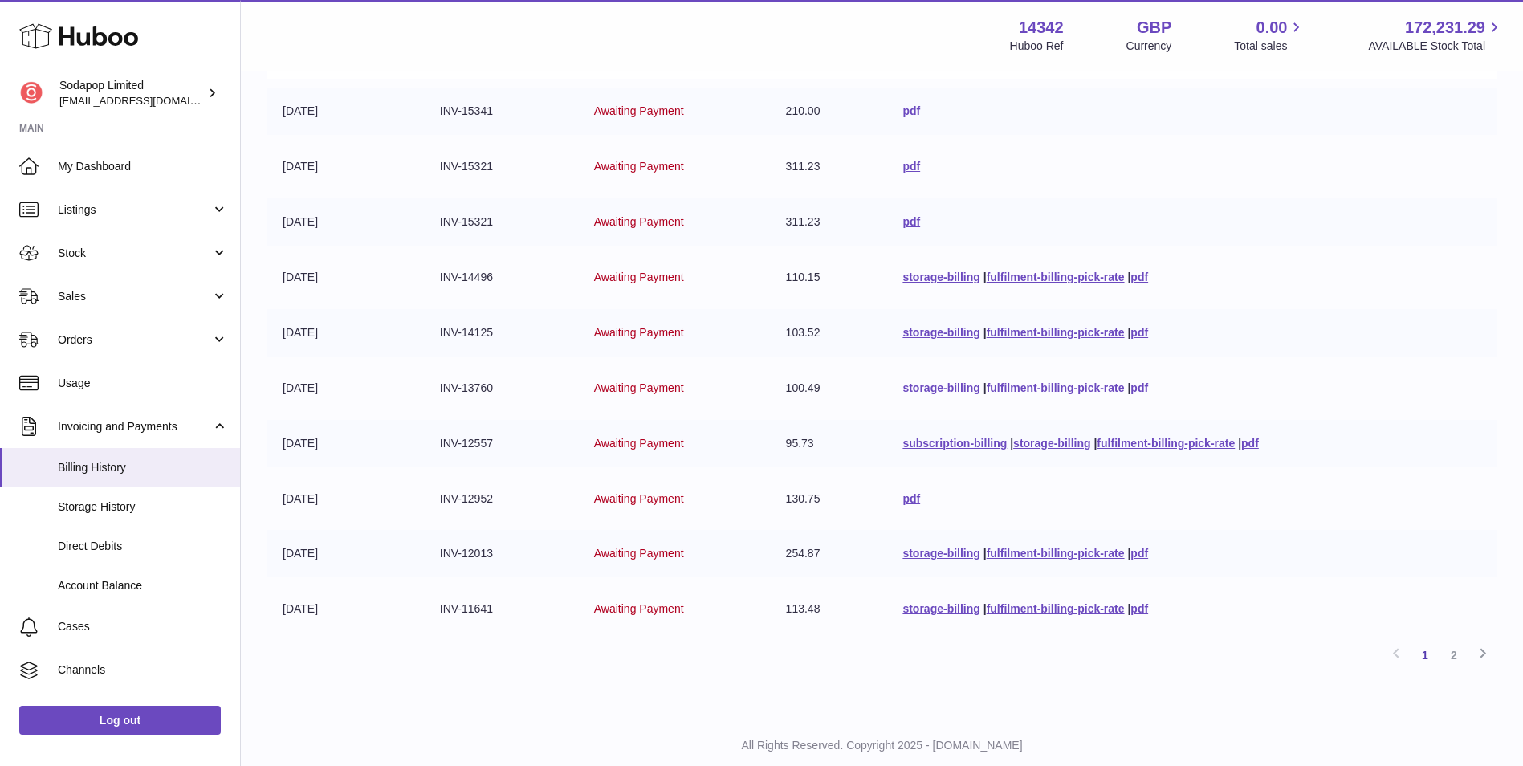
scroll to position [267, 0]
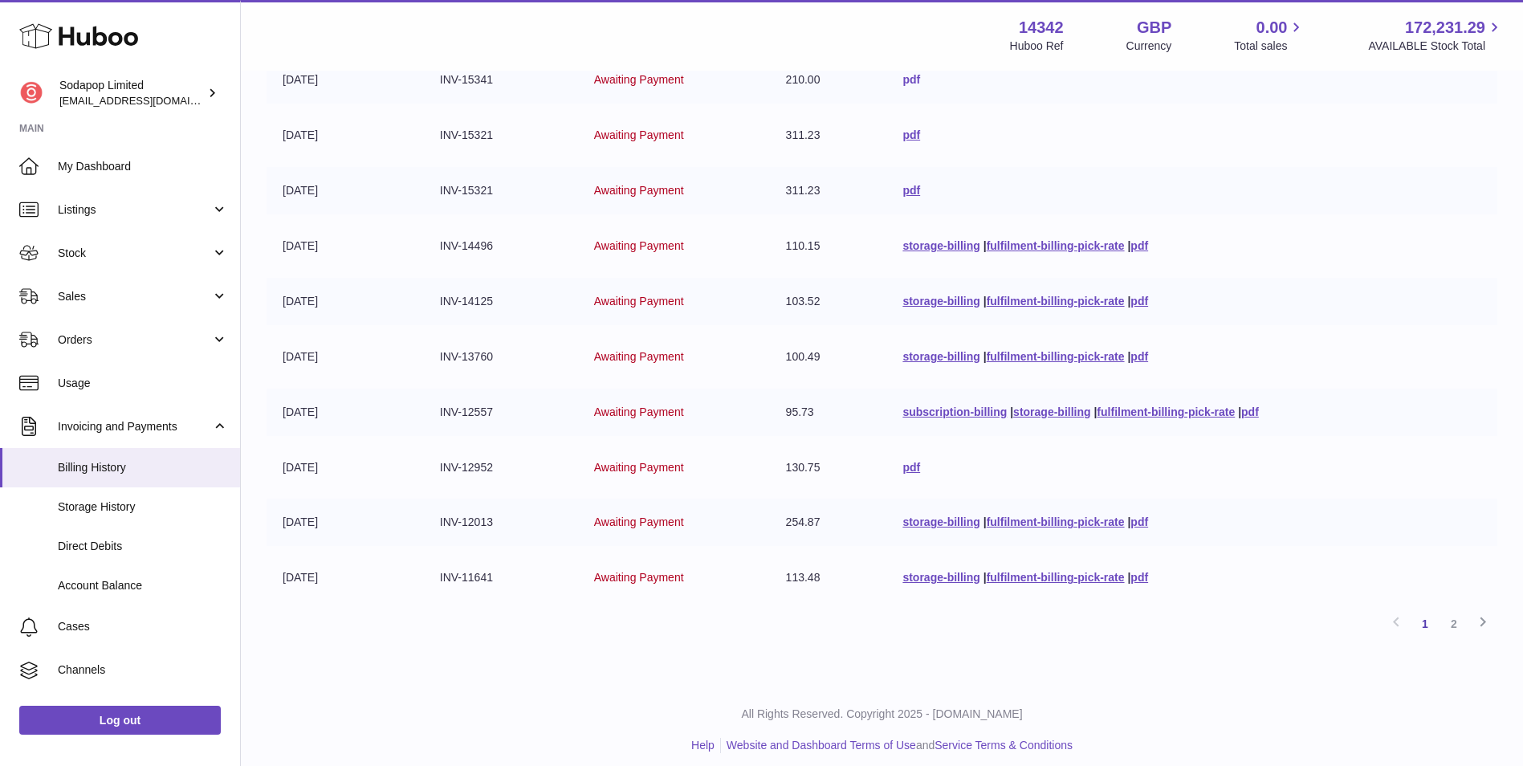
click at [912, 83] on link "pdf" at bounding box center [911, 79] width 18 height 13
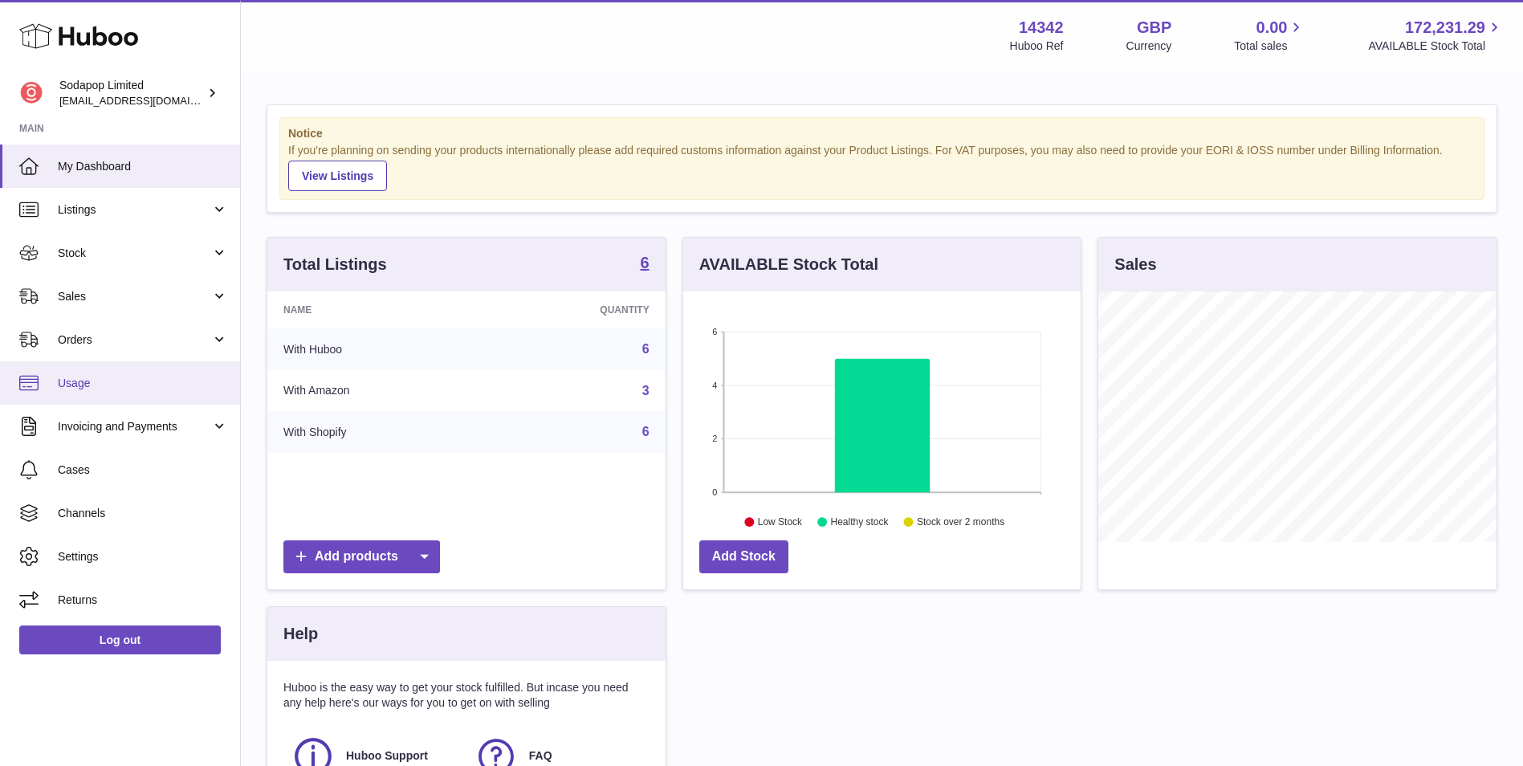
scroll to position [250, 397]
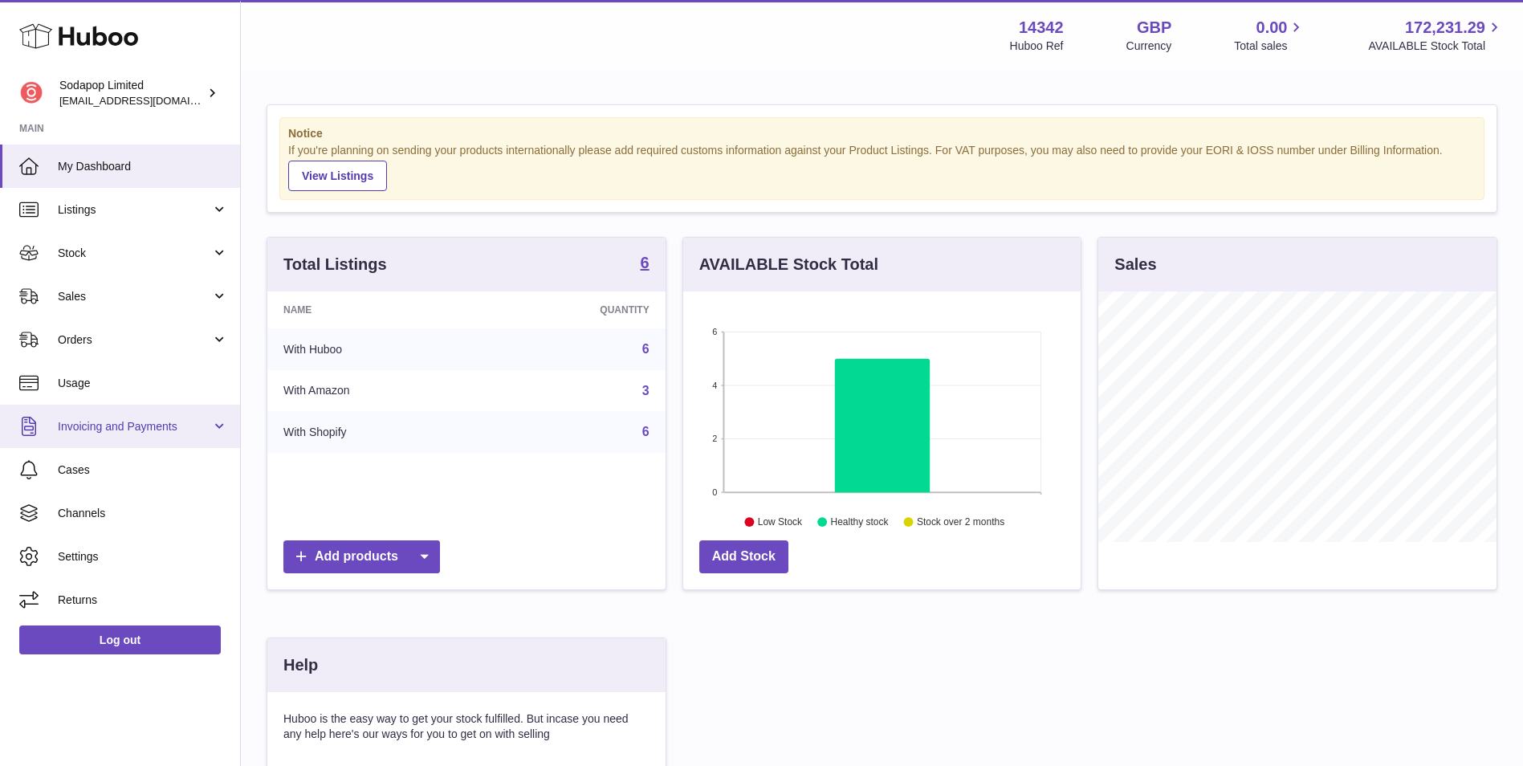
click at [175, 429] on span "Invoicing and Payments" at bounding box center [134, 426] width 153 height 15
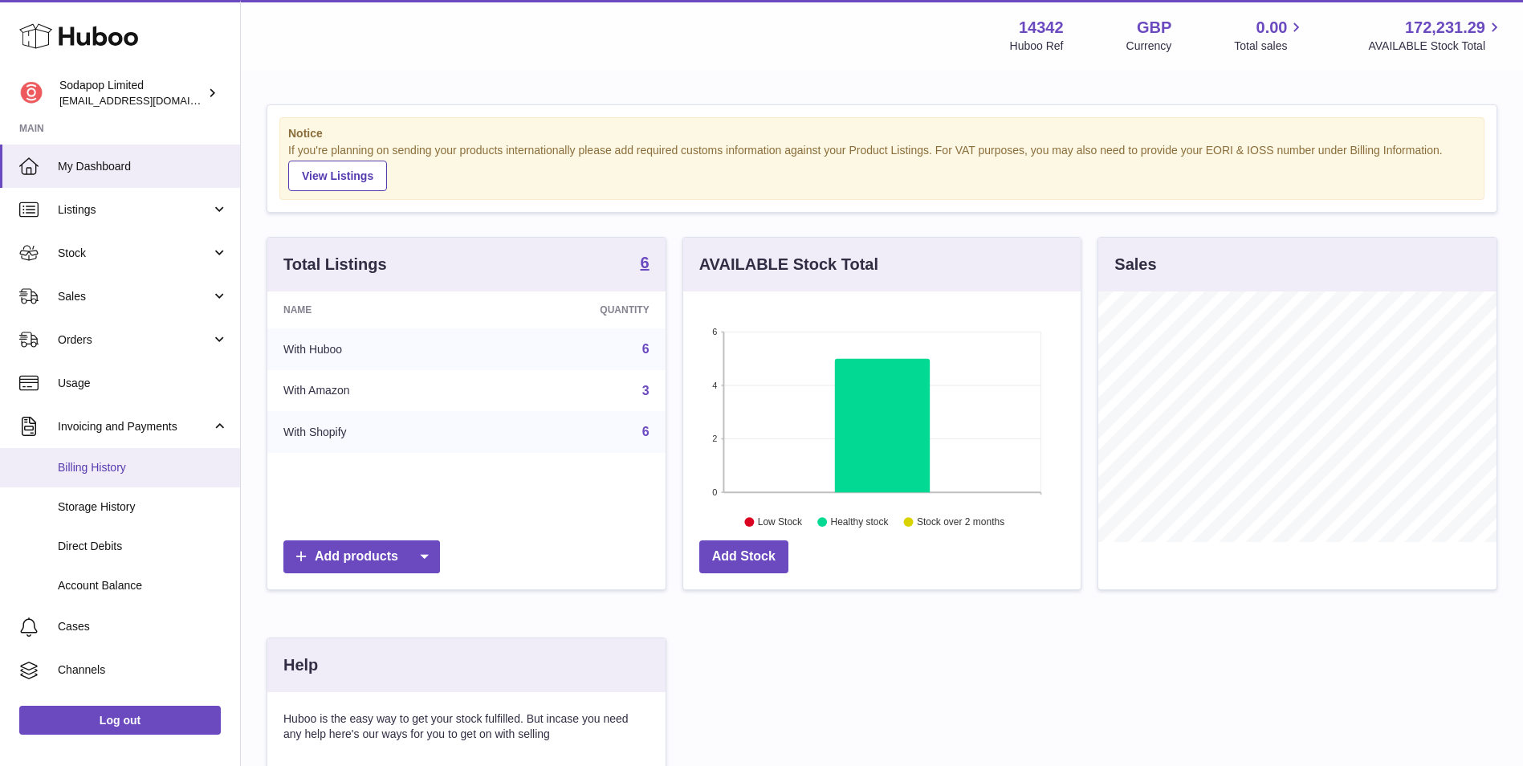
click at [140, 467] on span "Billing History" at bounding box center [143, 467] width 170 height 15
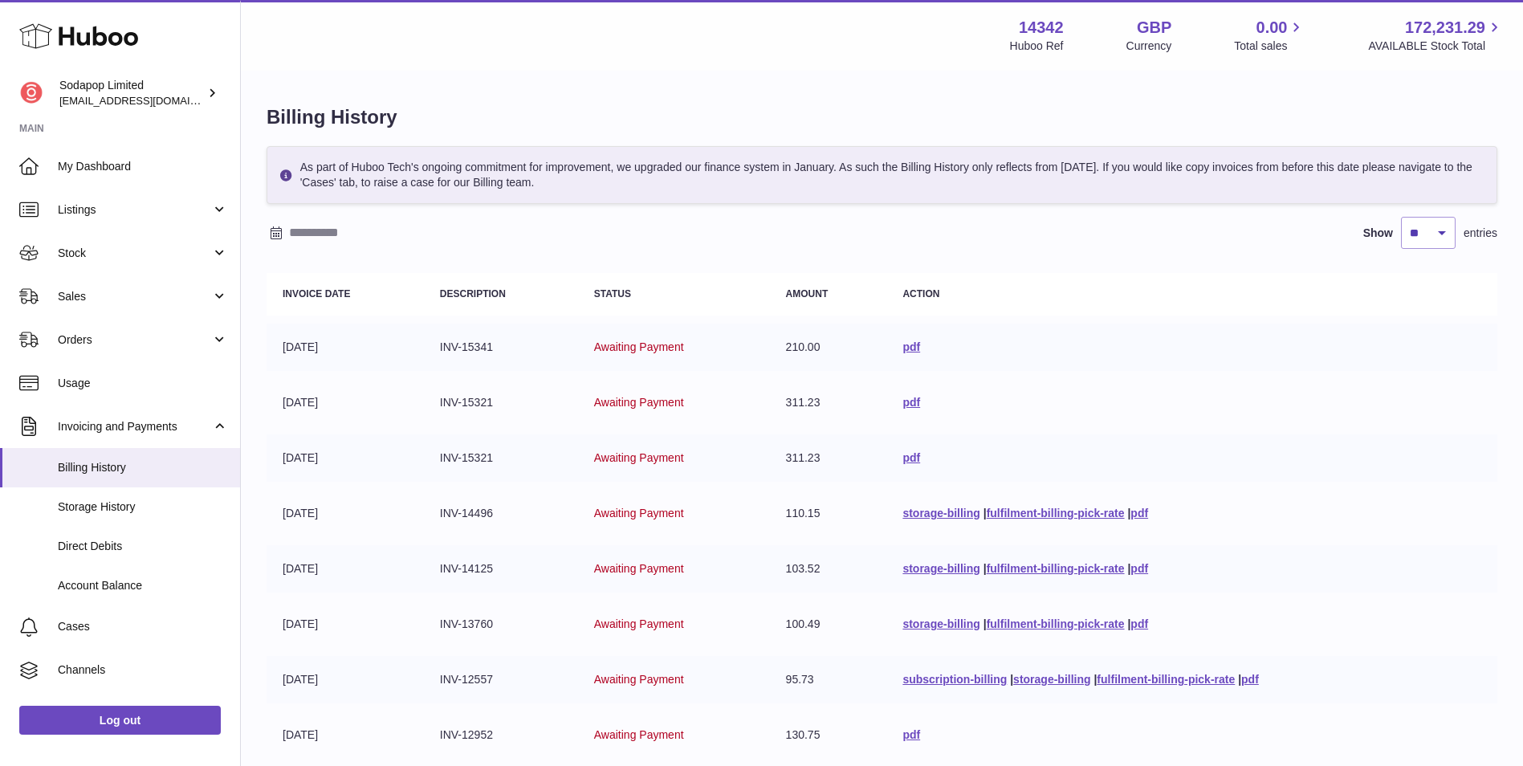
scroll to position [134, 0]
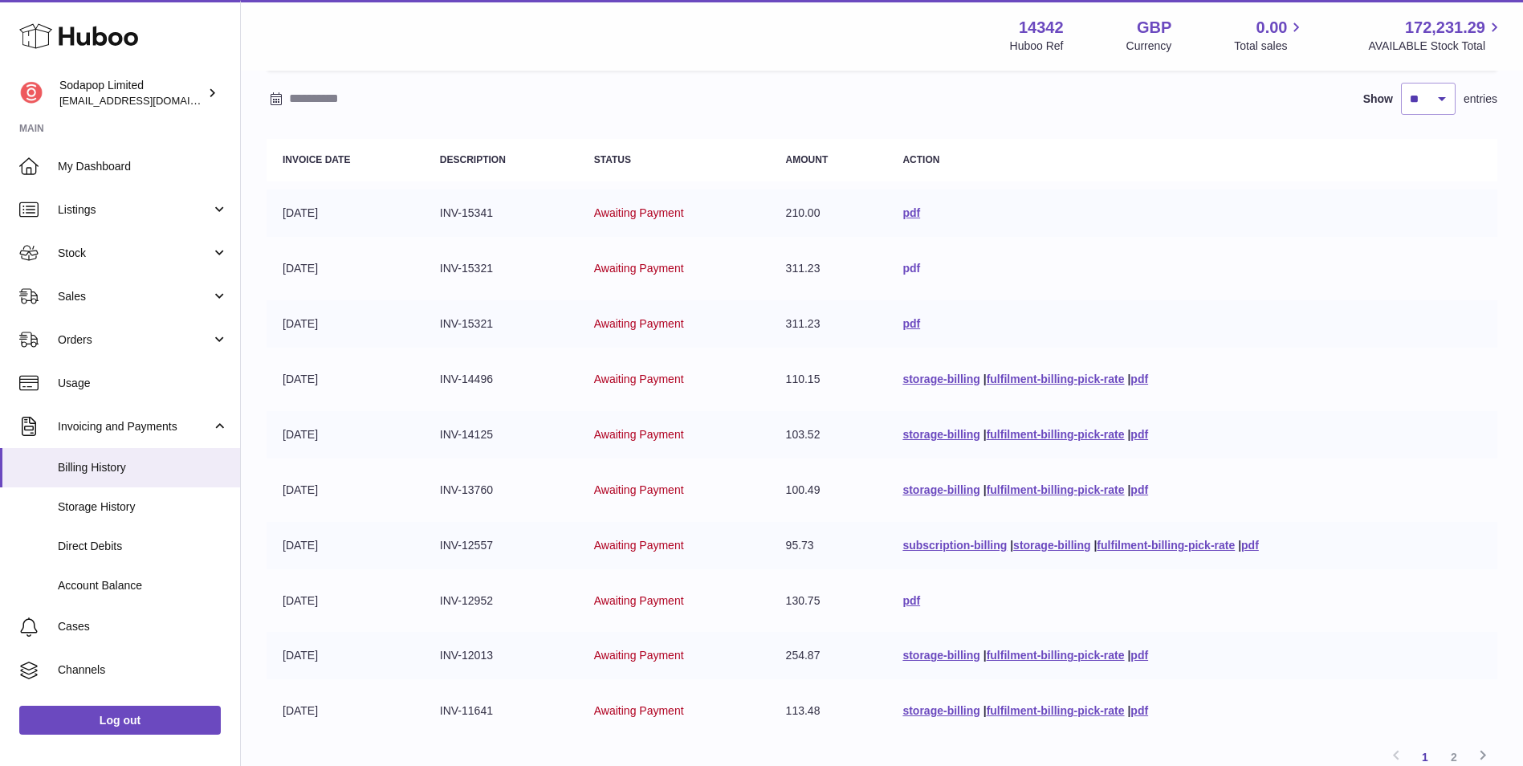
click at [902, 264] on link "pdf" at bounding box center [911, 268] width 18 height 13
click at [905, 323] on link "pdf" at bounding box center [911, 323] width 18 height 13
click at [1006, 379] on link "fulfilment-billing-pick-rate" at bounding box center [1056, 378] width 138 height 13
click at [1028, 434] on link "fulfilment-billing-pick-rate" at bounding box center [1056, 434] width 138 height 13
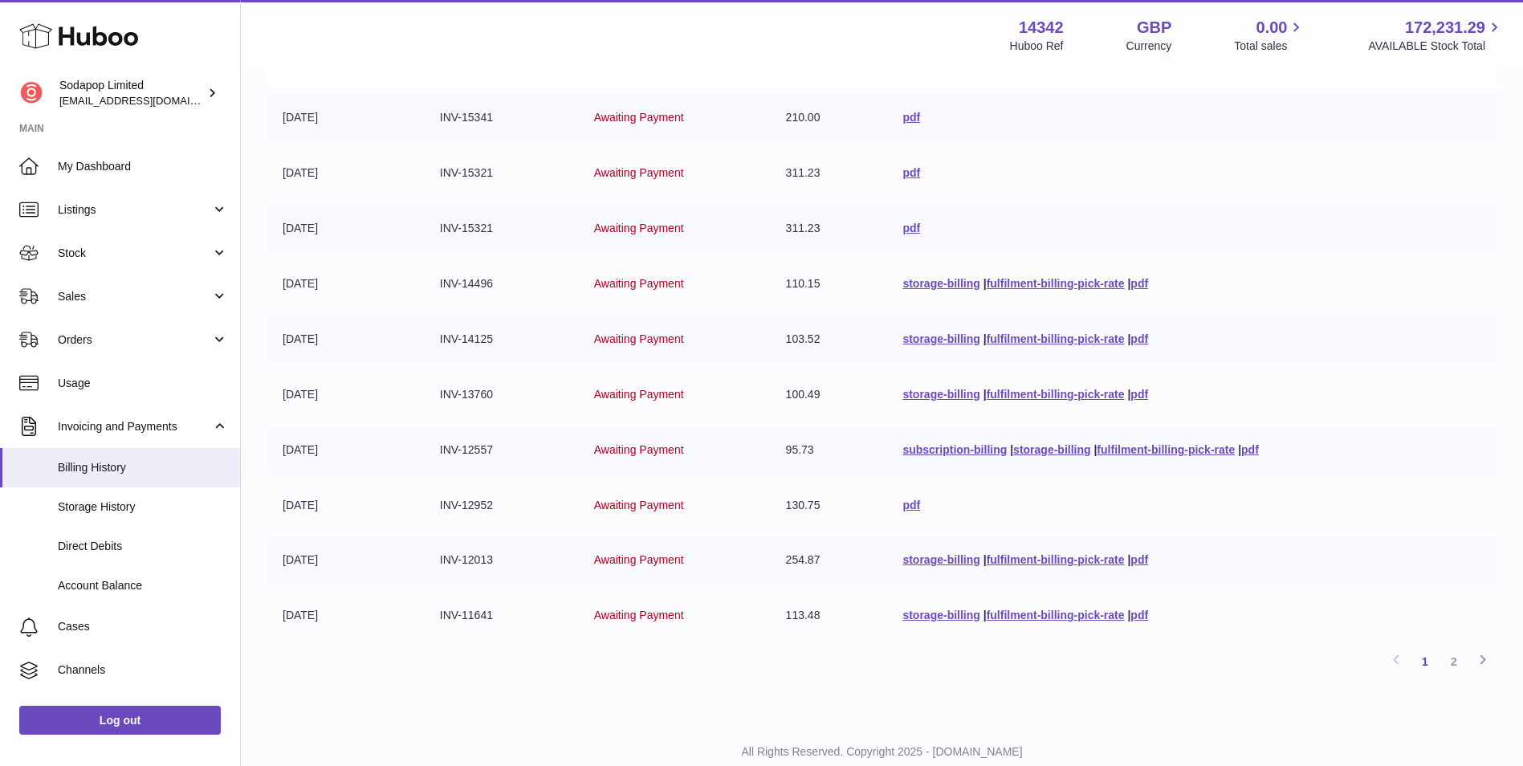
scroll to position [267, 0]
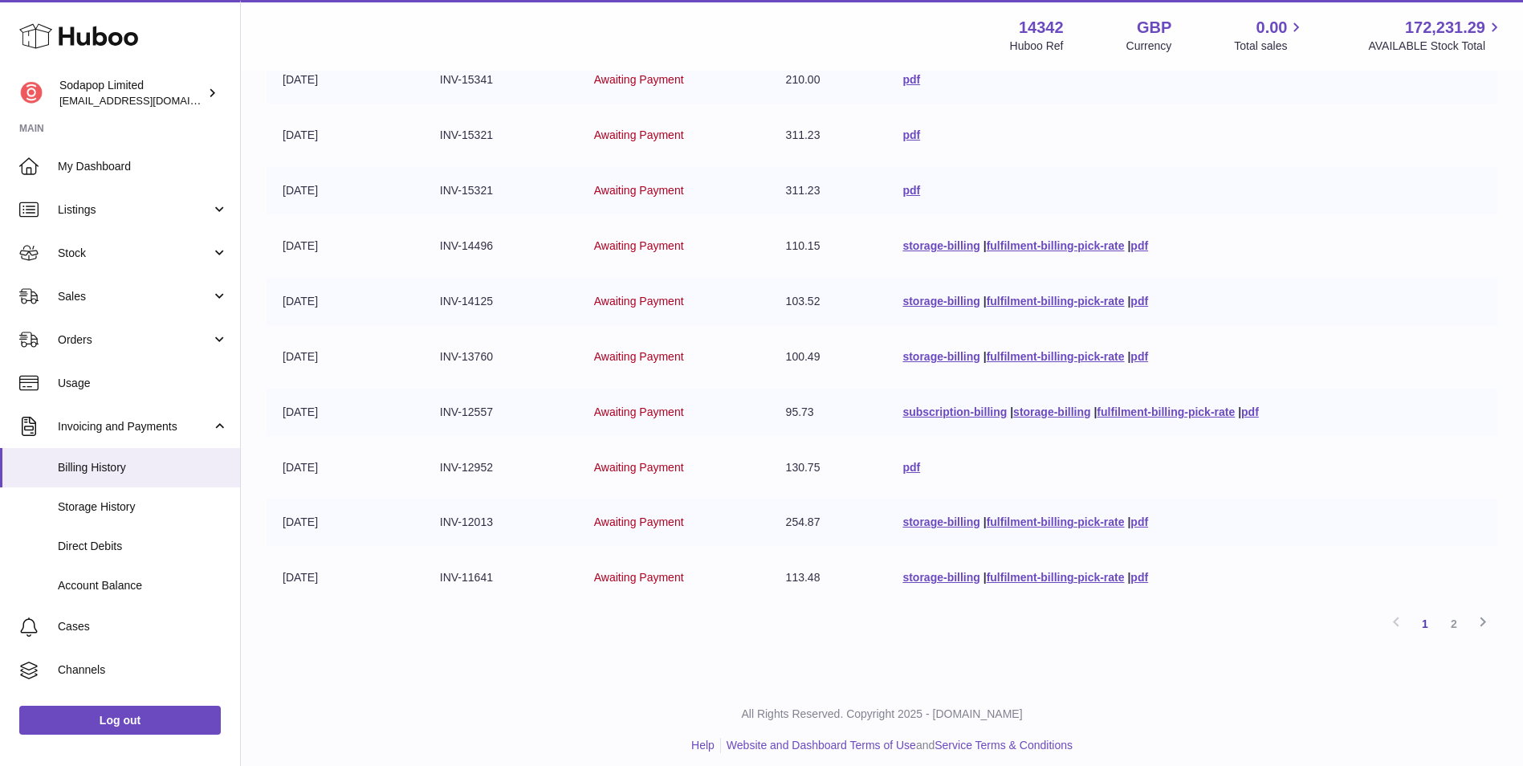
click at [1143, 664] on div "Billing History As part of Huboo Tech's ongoing commitment for improvement, we …" at bounding box center [882, 243] width 1282 height 877
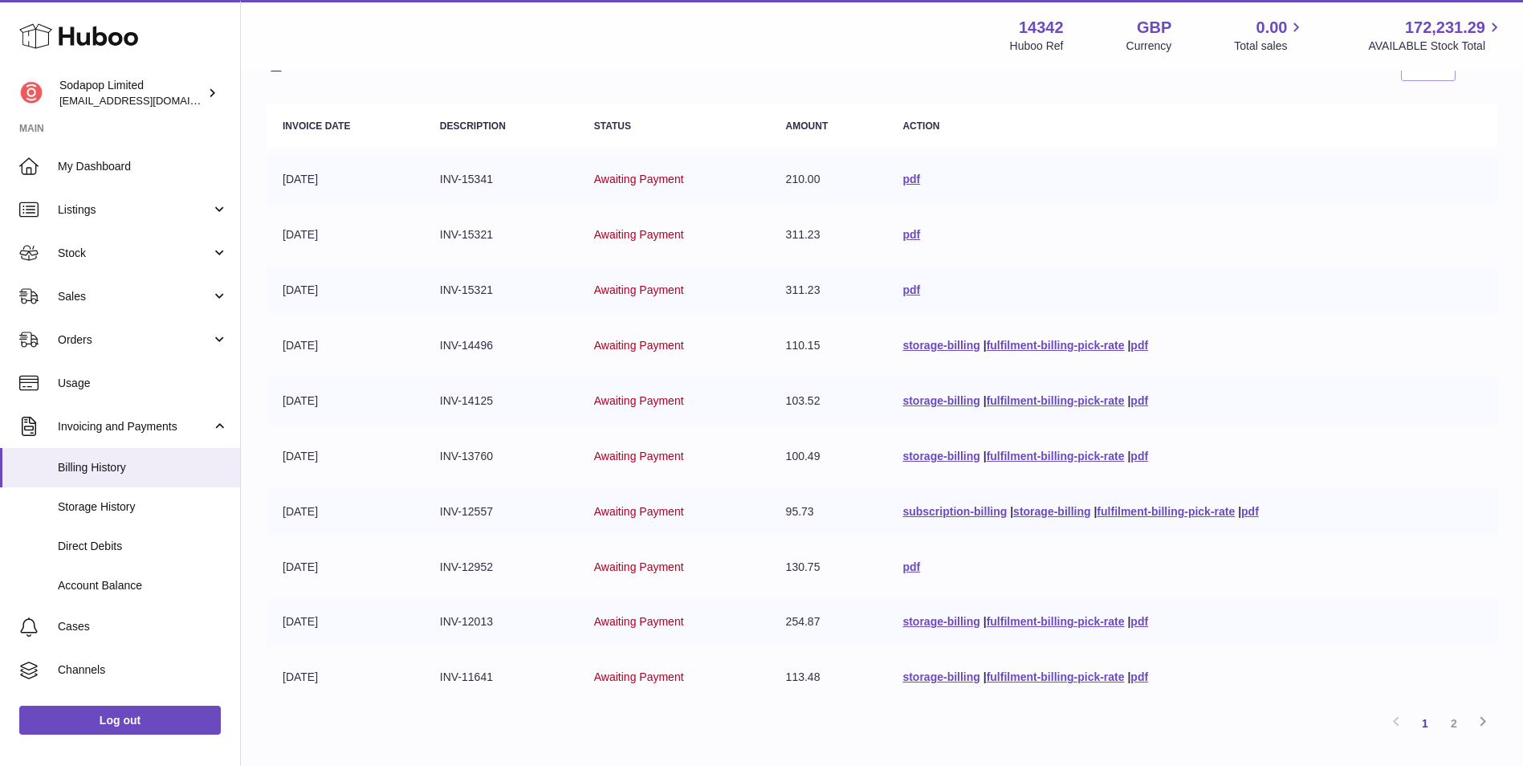
scroll to position [134, 0]
